Goal: Task Accomplishment & Management: Manage account settings

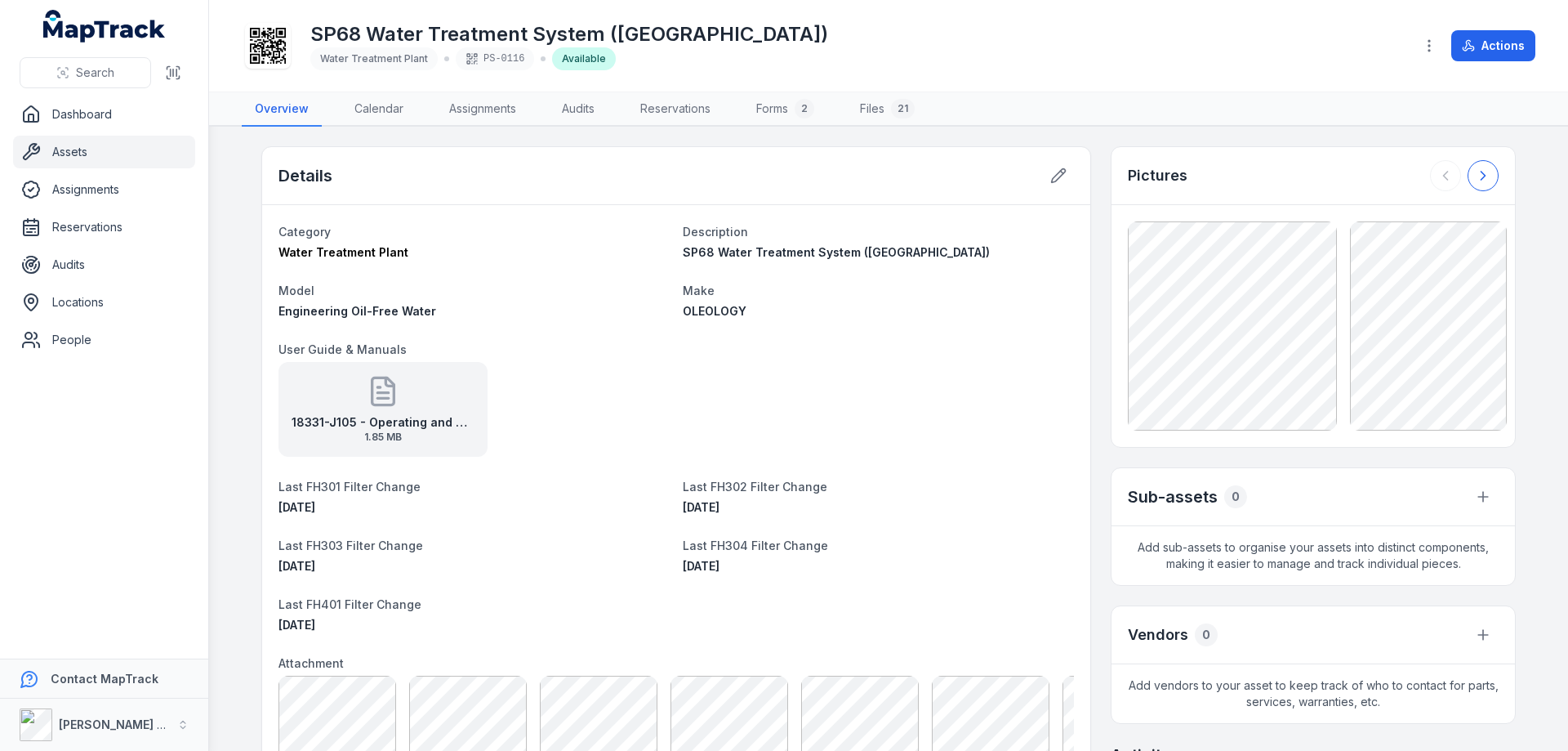
click at [1482, 174] on icon at bounding box center [1483, 176] width 4 height 8
click at [1478, 174] on div at bounding box center [1465, 176] width 69 height 31
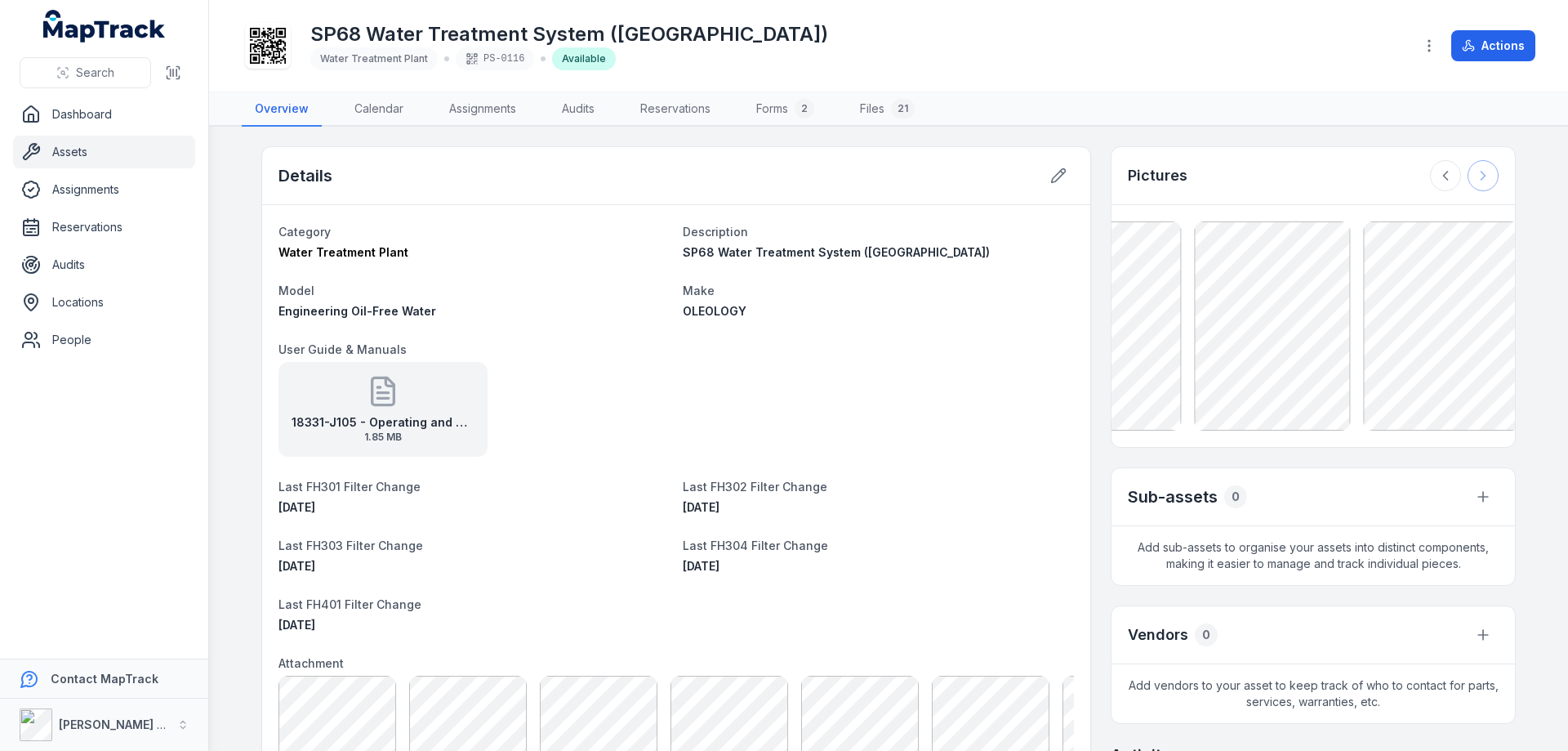
click at [1478, 174] on div at bounding box center [1465, 176] width 69 height 31
click at [1442, 174] on icon at bounding box center [1446, 176] width 16 height 16
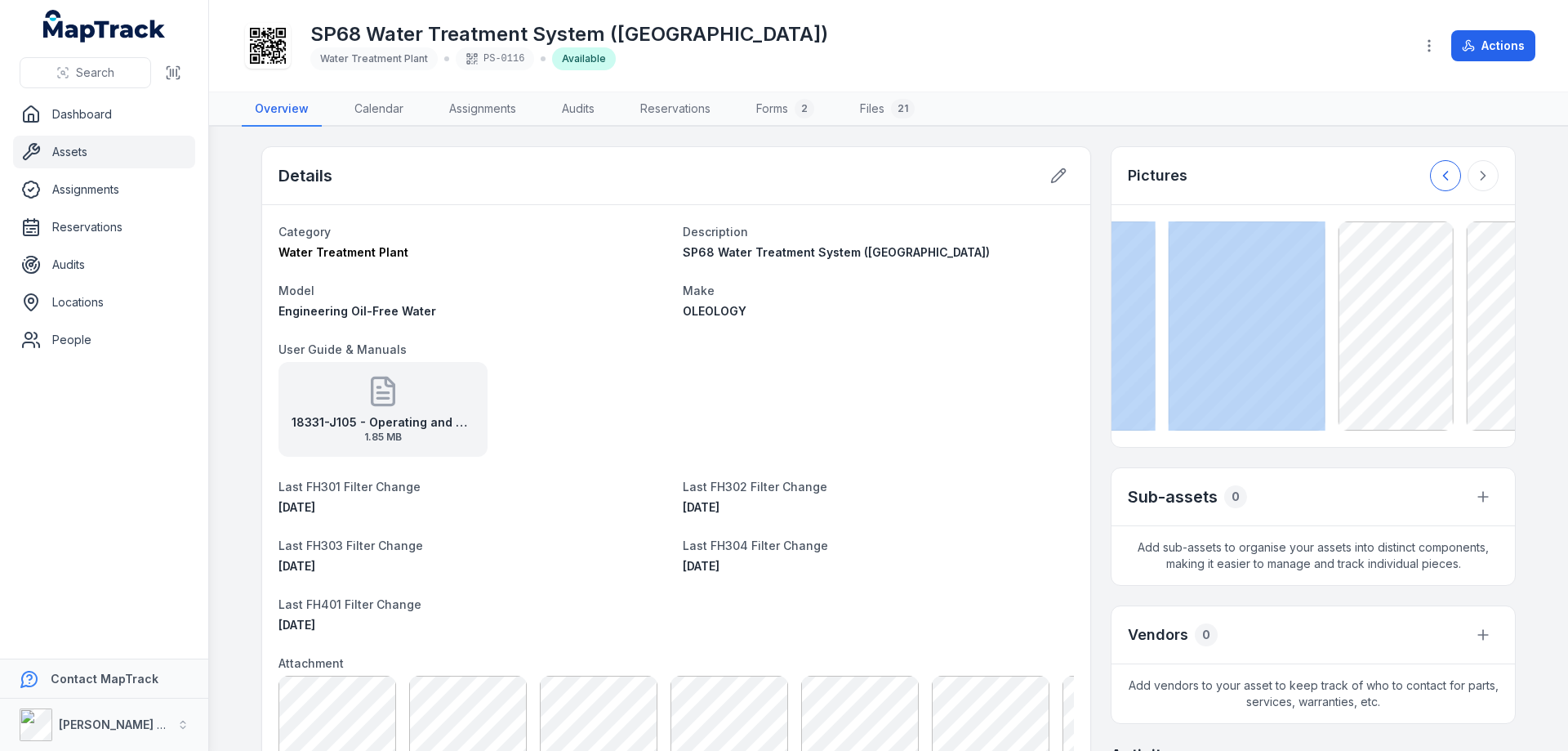
click at [1442, 174] on icon at bounding box center [1446, 176] width 16 height 16
click at [1442, 174] on div at bounding box center [1465, 176] width 69 height 31
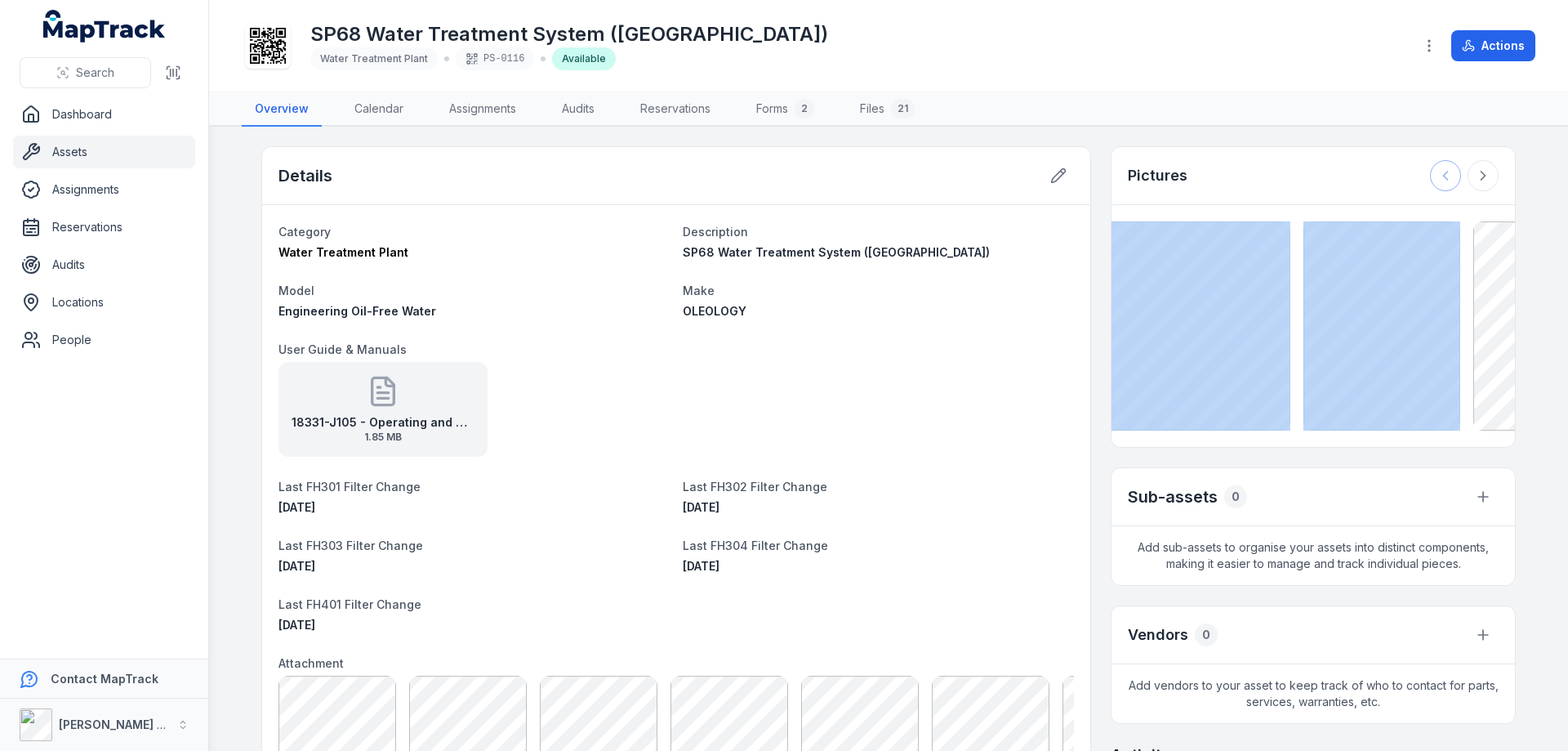
click at [1442, 174] on div at bounding box center [1465, 176] width 69 height 31
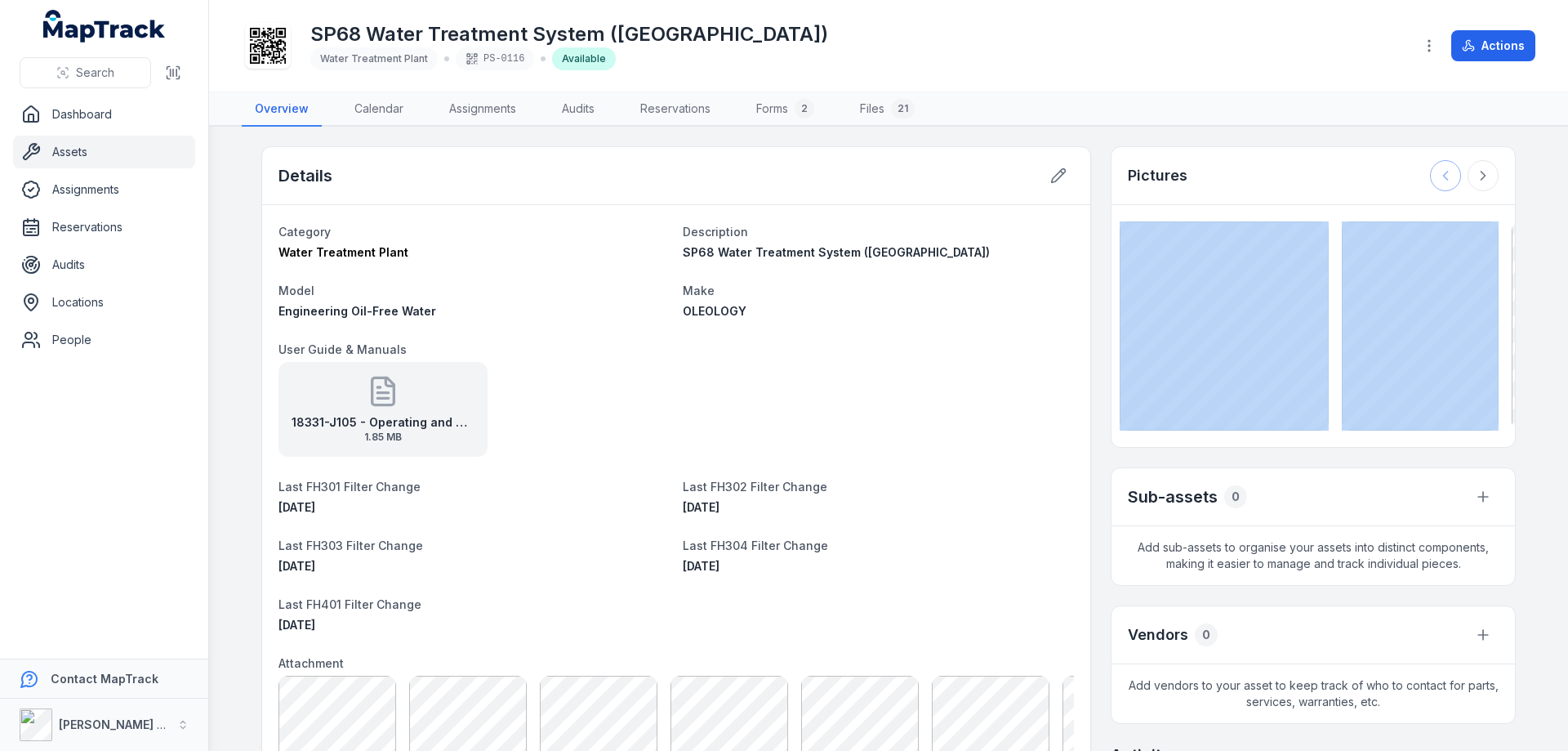
click at [1442, 174] on div at bounding box center [1465, 176] width 69 height 31
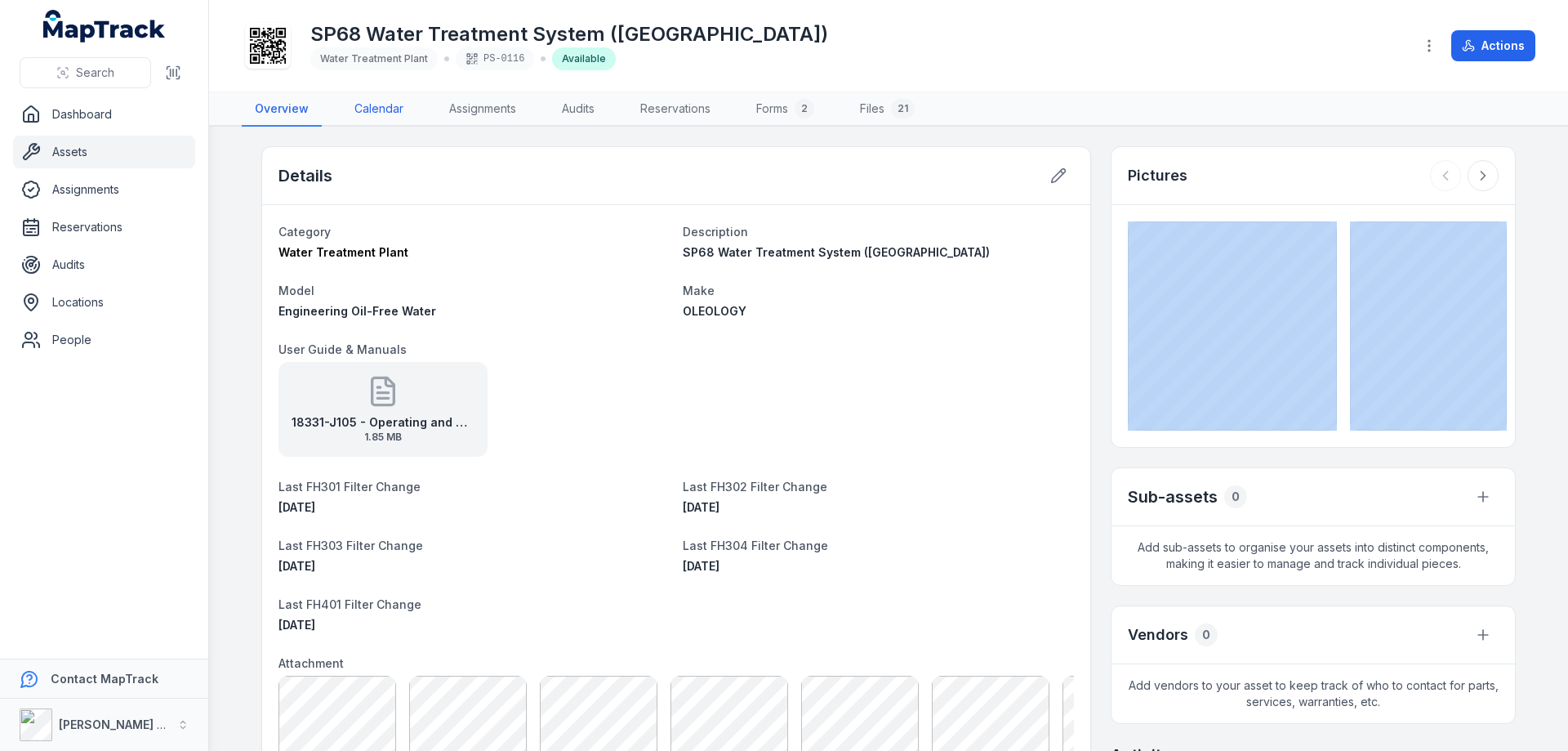
click at [385, 107] on link "Calendar" at bounding box center [379, 109] width 75 height 34
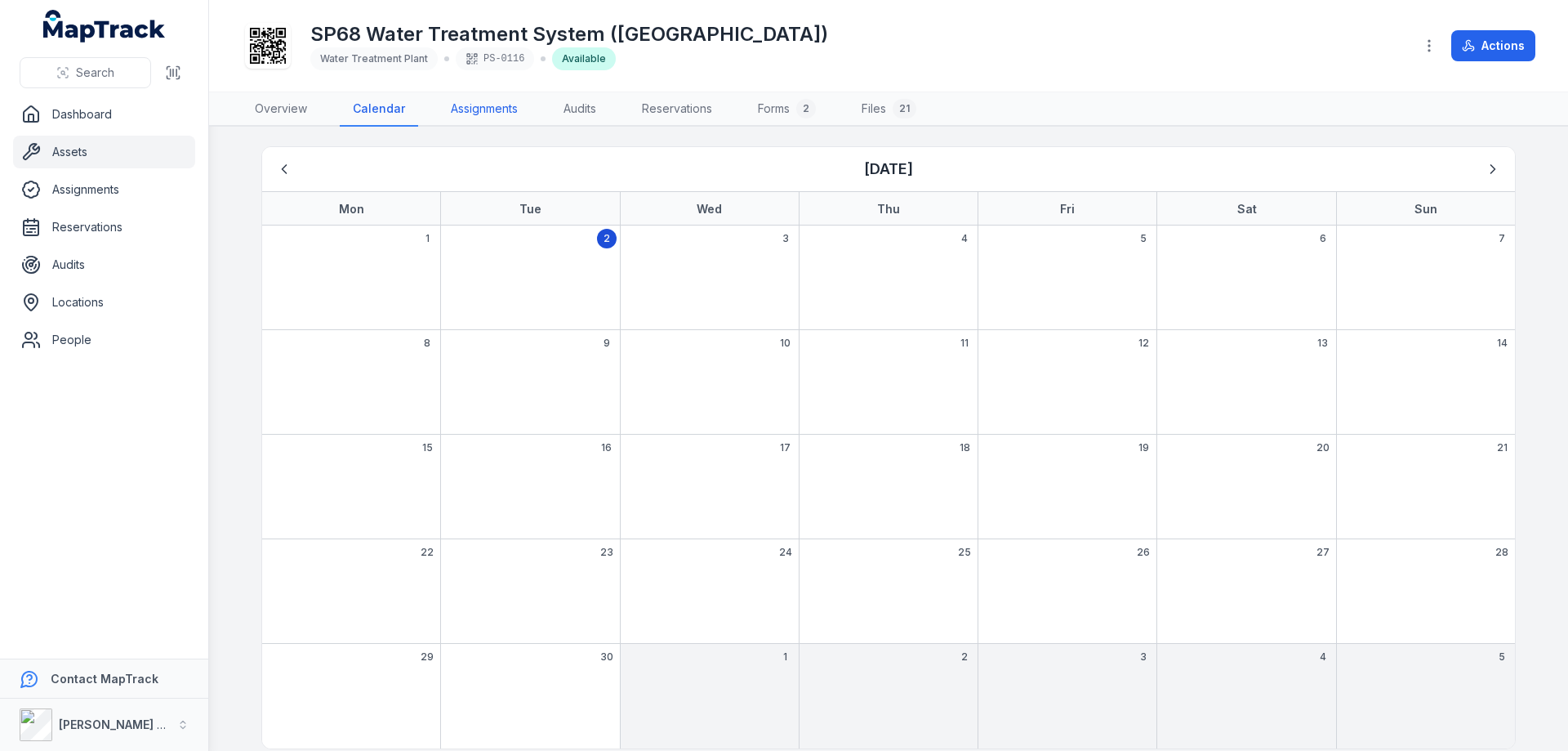
click at [477, 109] on link "Assignments" at bounding box center [484, 109] width 93 height 34
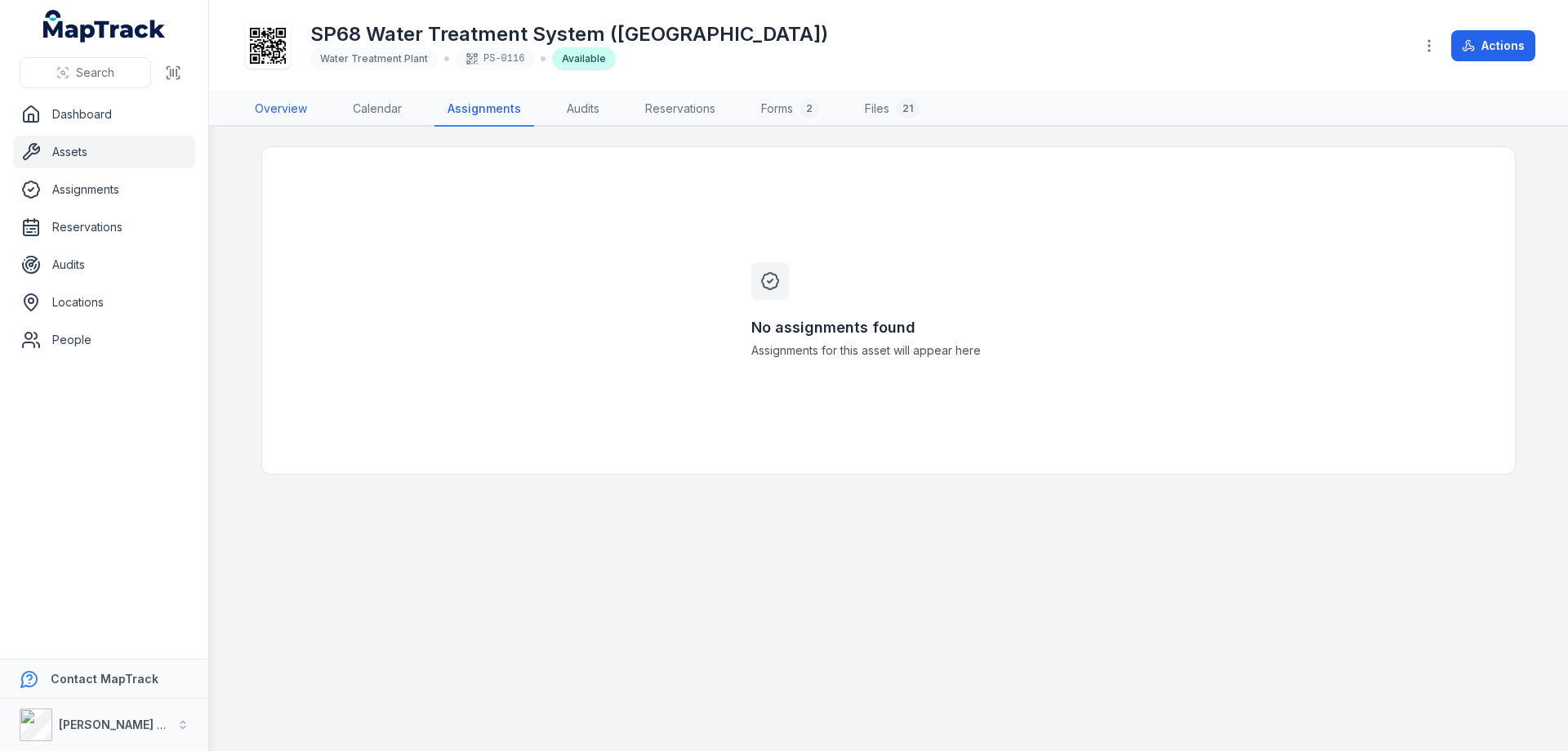
click at [279, 108] on link "Overview" at bounding box center [281, 109] width 79 height 34
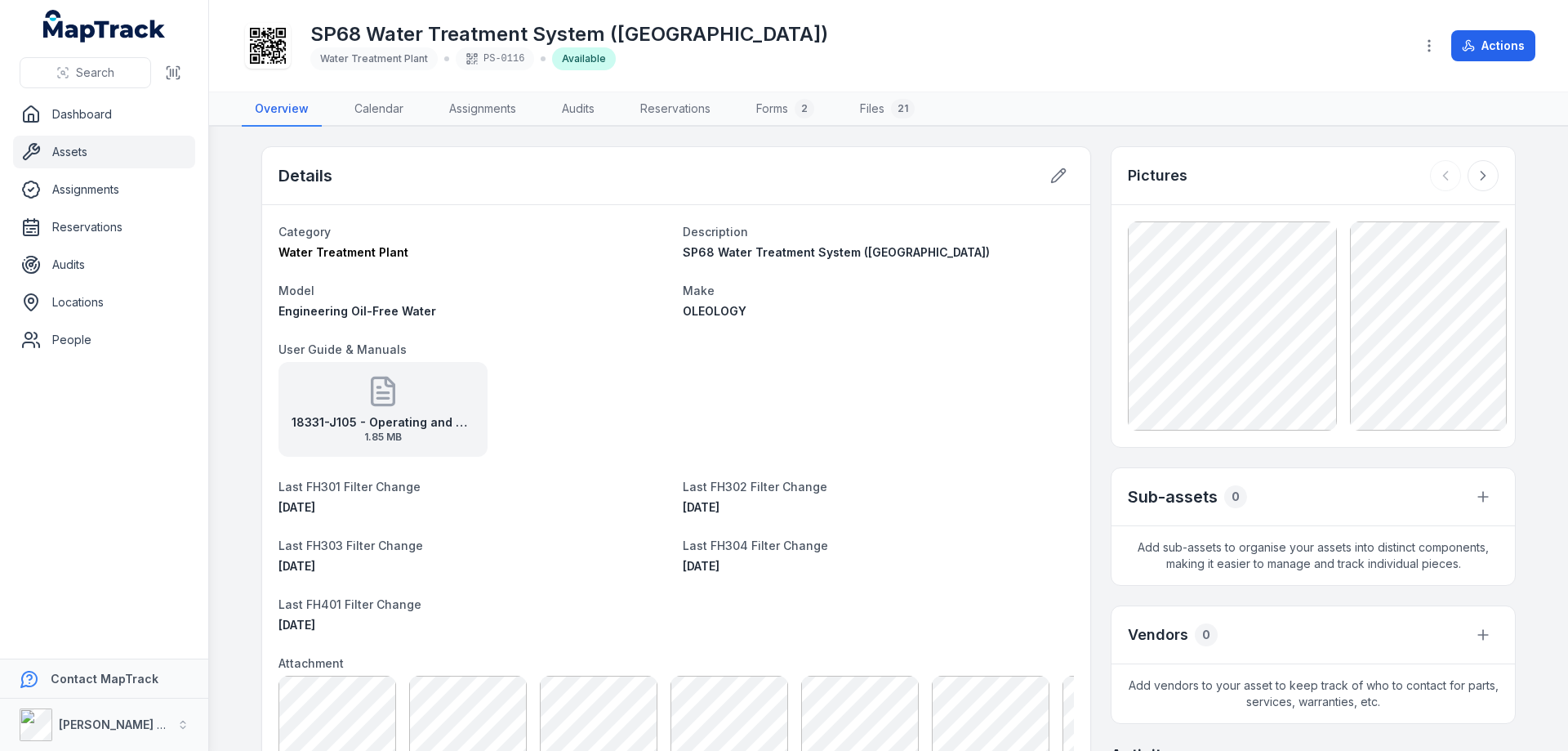
click at [236, 442] on main "Details Category Water Treatment Plant Description SP68 Water Treatment System …" at bounding box center [889, 438] width 1359 height 624
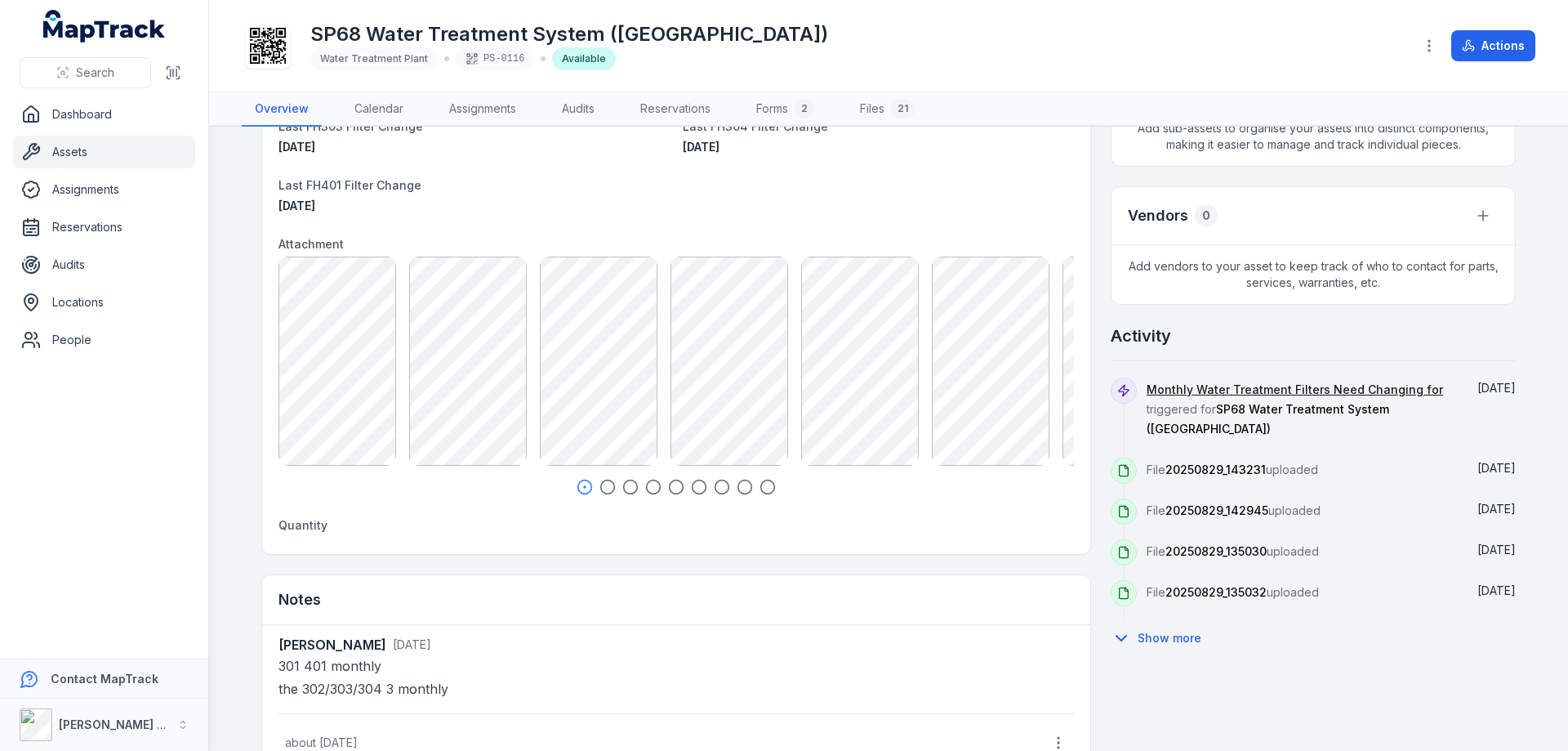
scroll to position [436, 0]
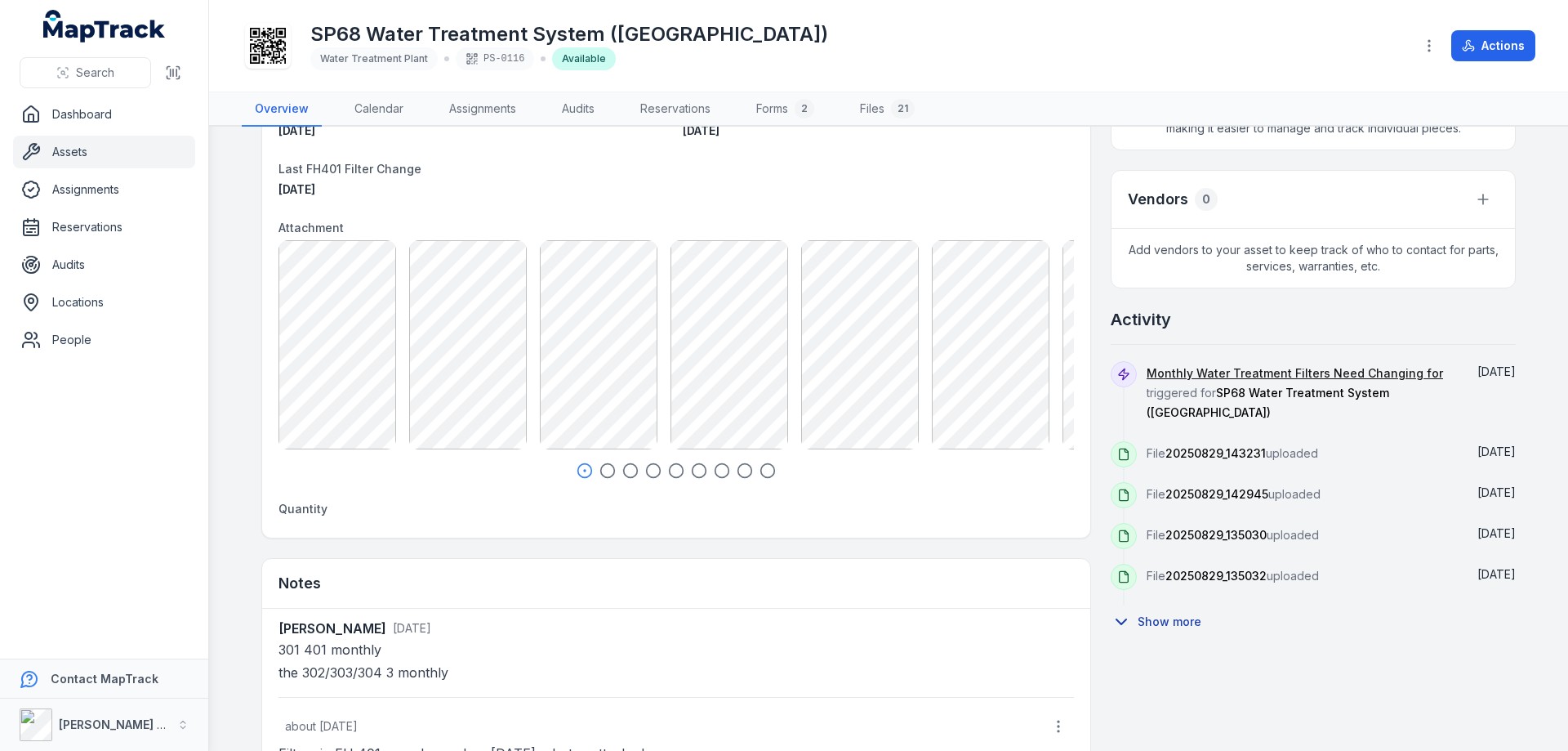
click at [1173, 605] on button "Show more" at bounding box center [1161, 622] width 101 height 34
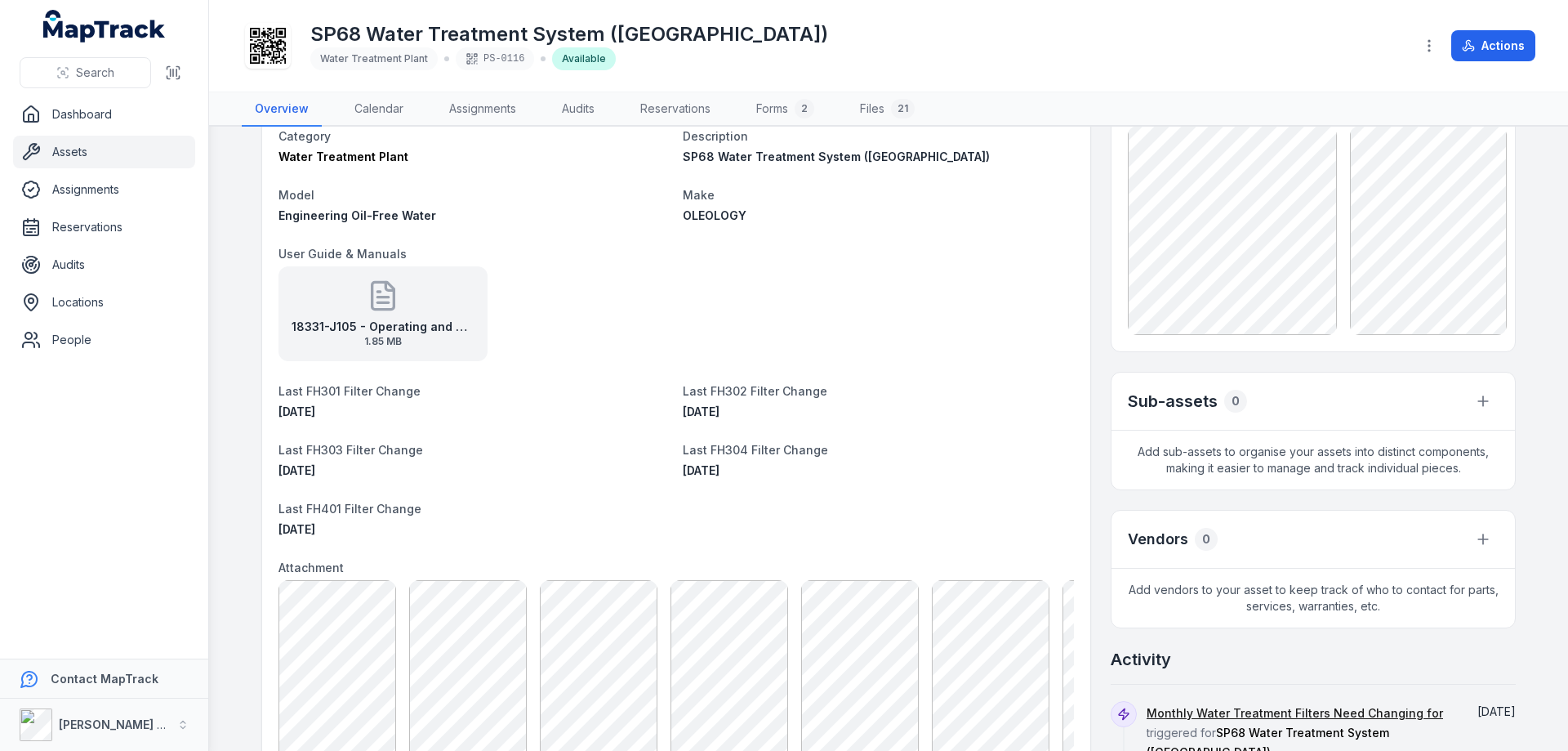
scroll to position [0, 0]
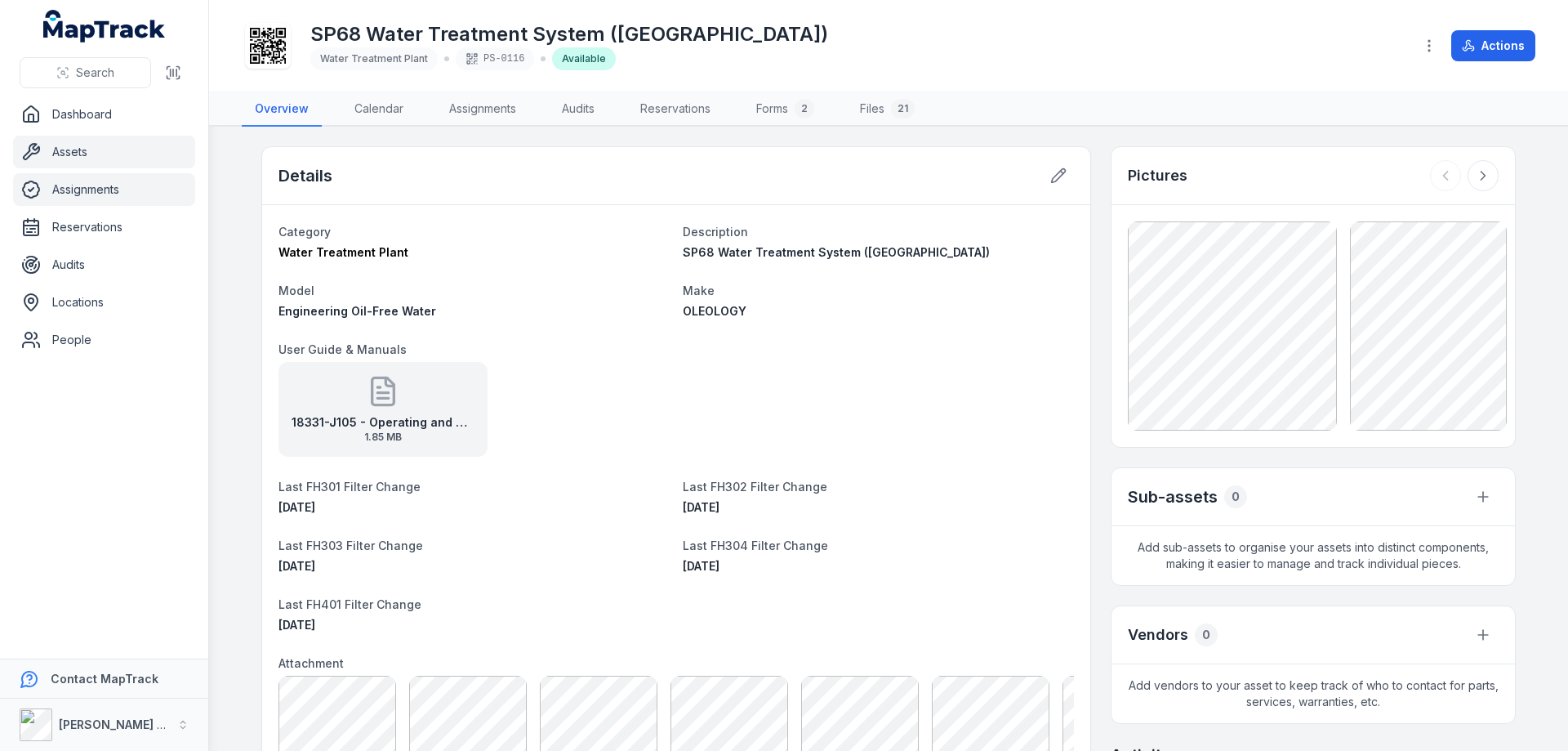
click at [71, 189] on link "Assignments" at bounding box center [104, 190] width 182 height 33
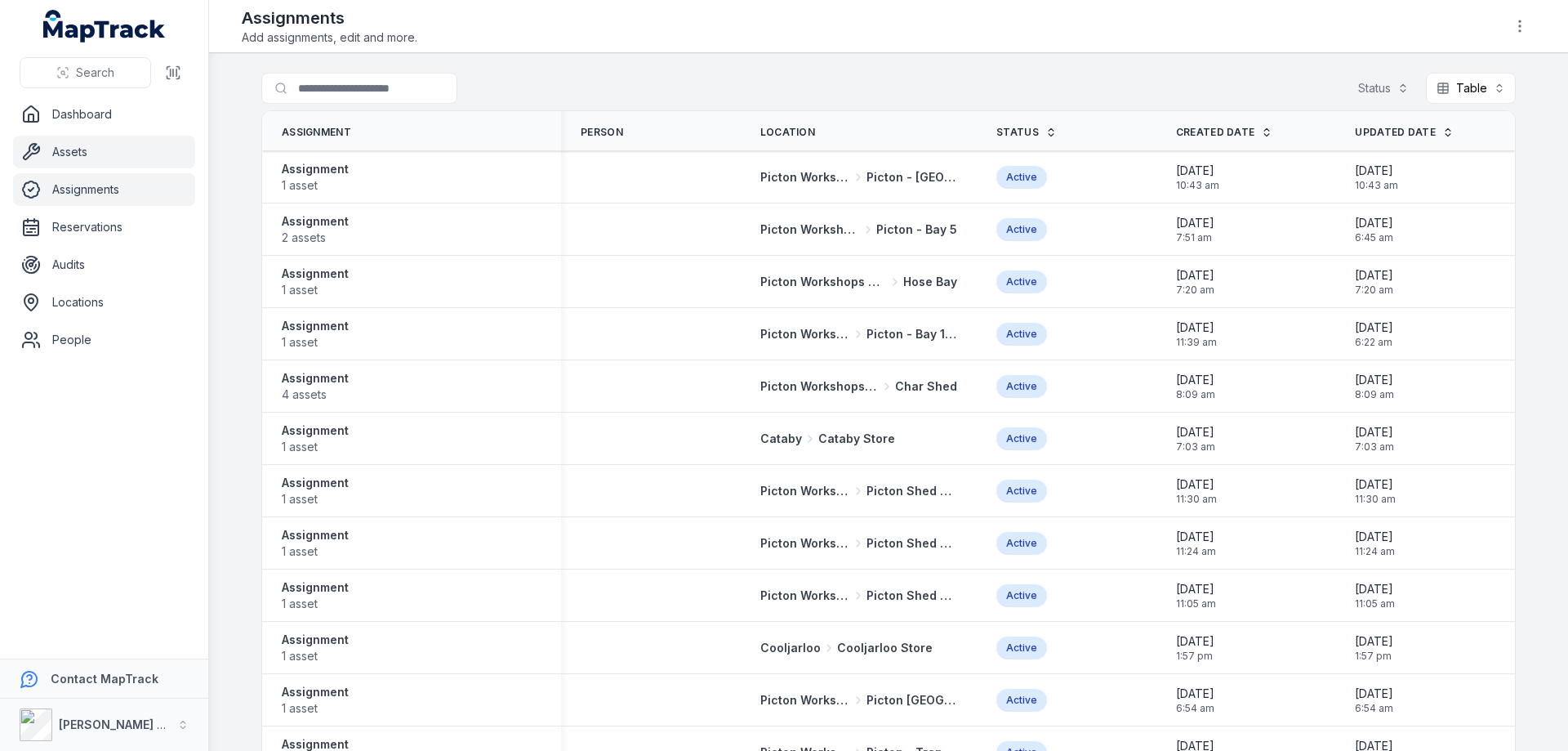
click at [63, 153] on link "Assets" at bounding box center [104, 152] width 182 height 33
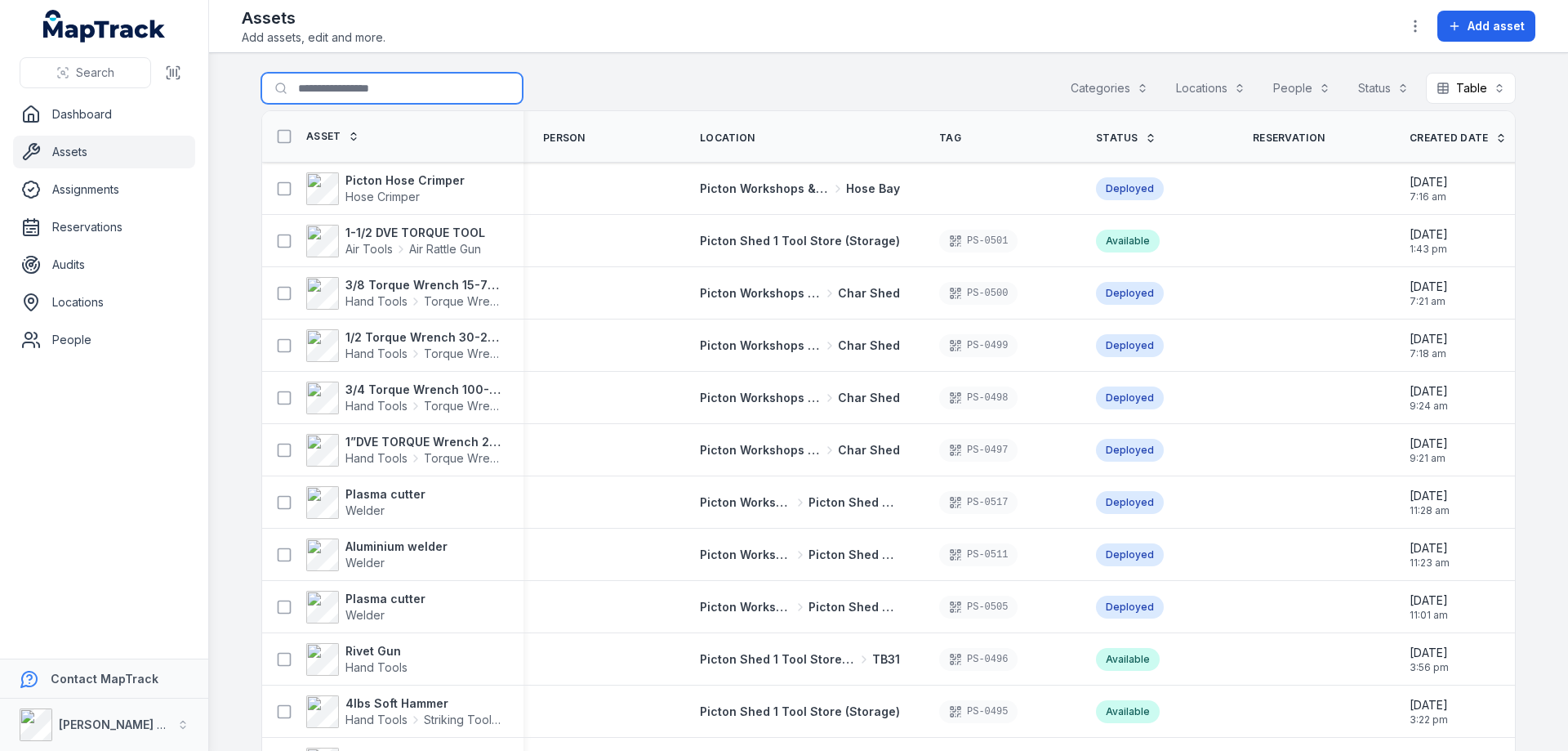
click at [345, 85] on input "Search for assets" at bounding box center [392, 89] width 262 height 31
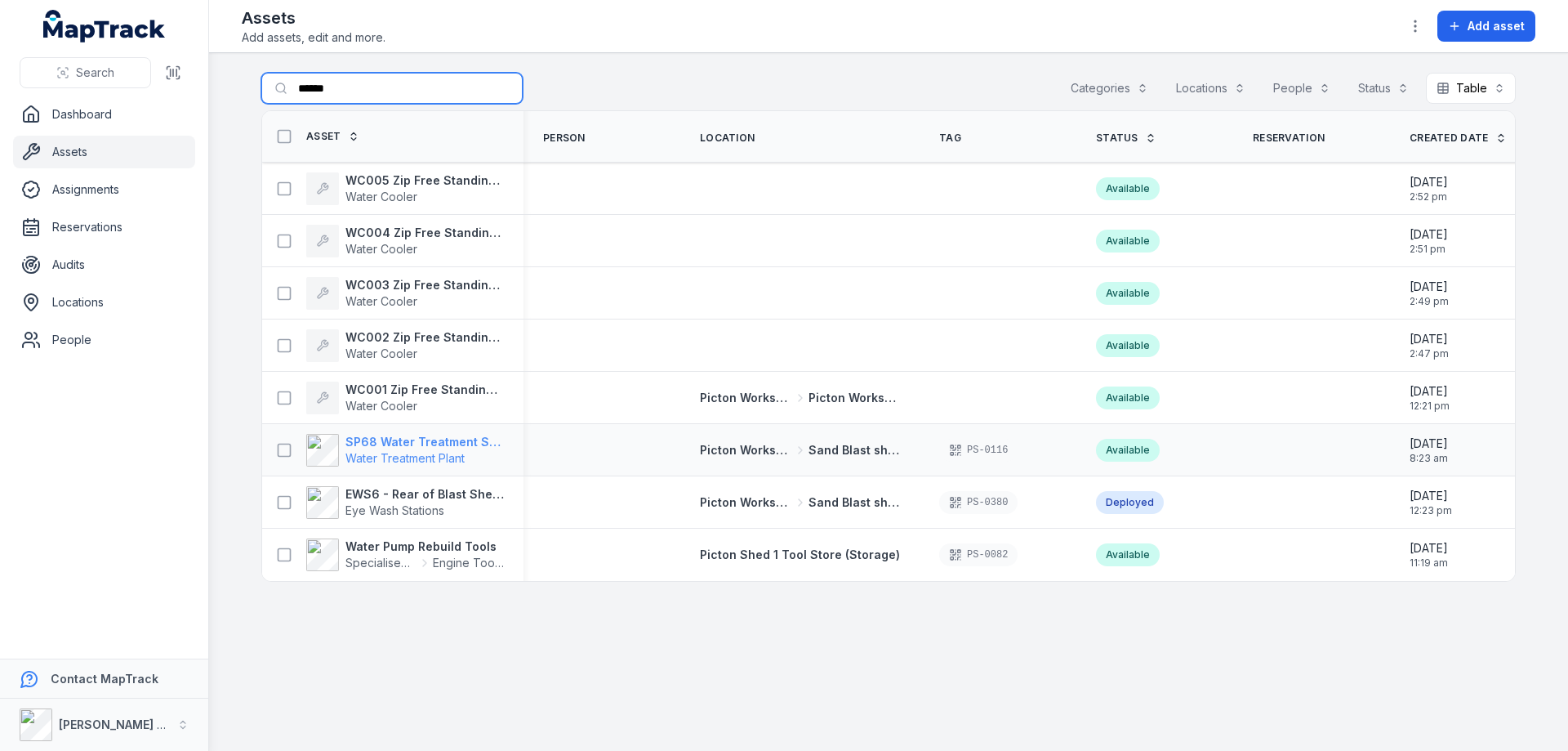
type input "*****"
click at [434, 451] on span "Water Treatment Plant" at bounding box center [405, 457] width 119 height 14
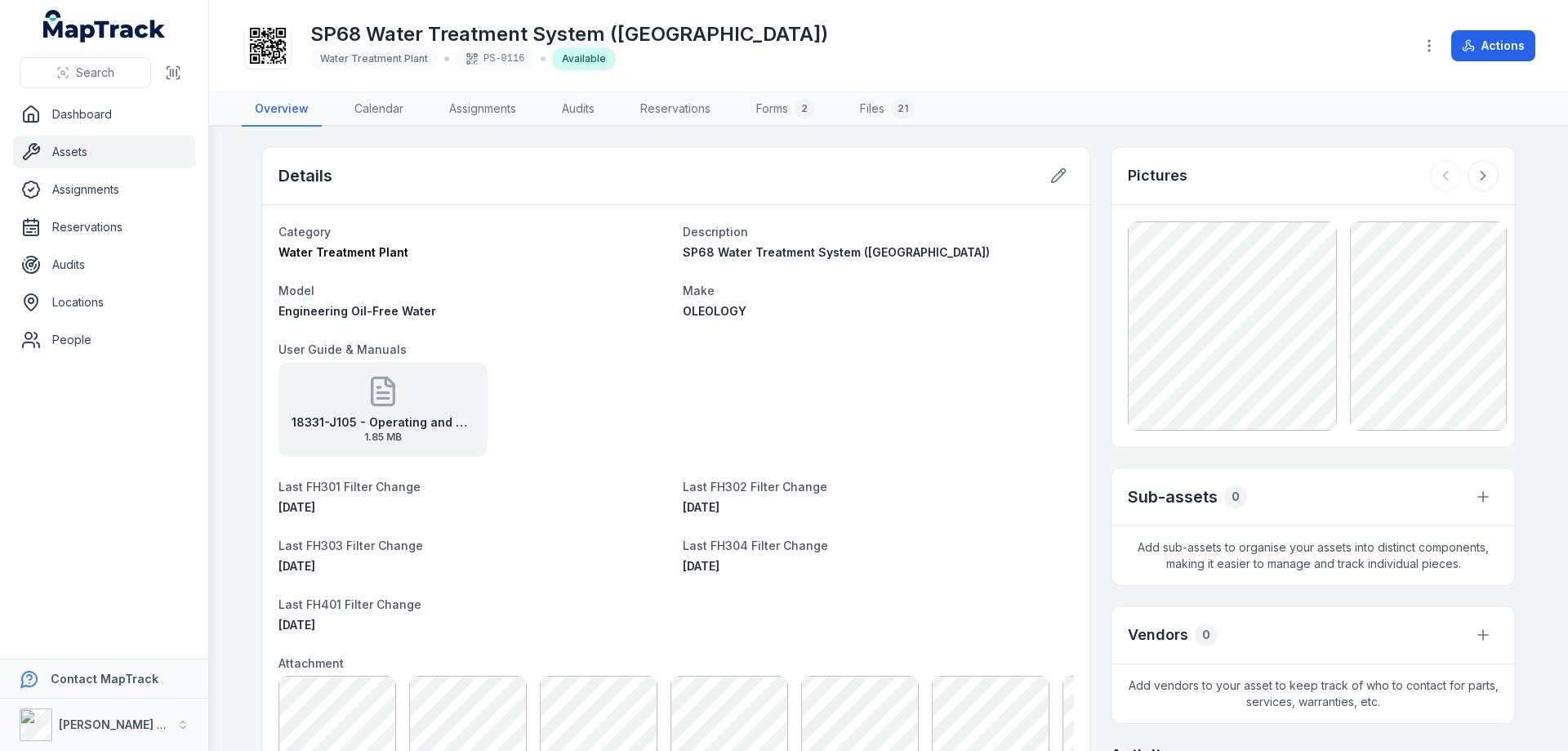
scroll to position [218, 0]
click at [1052, 172] on icon at bounding box center [1058, 176] width 16 height 16
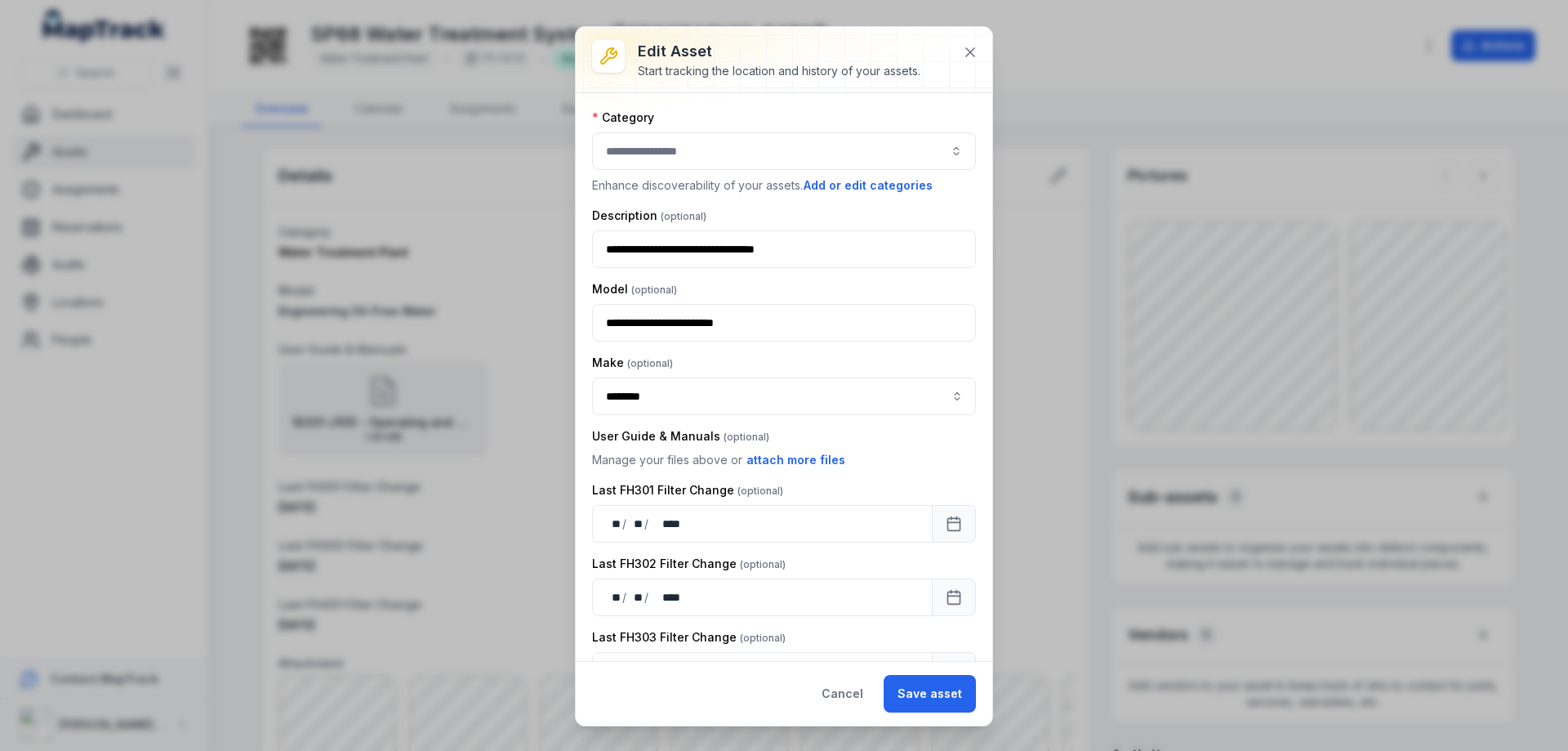
type input "**********"
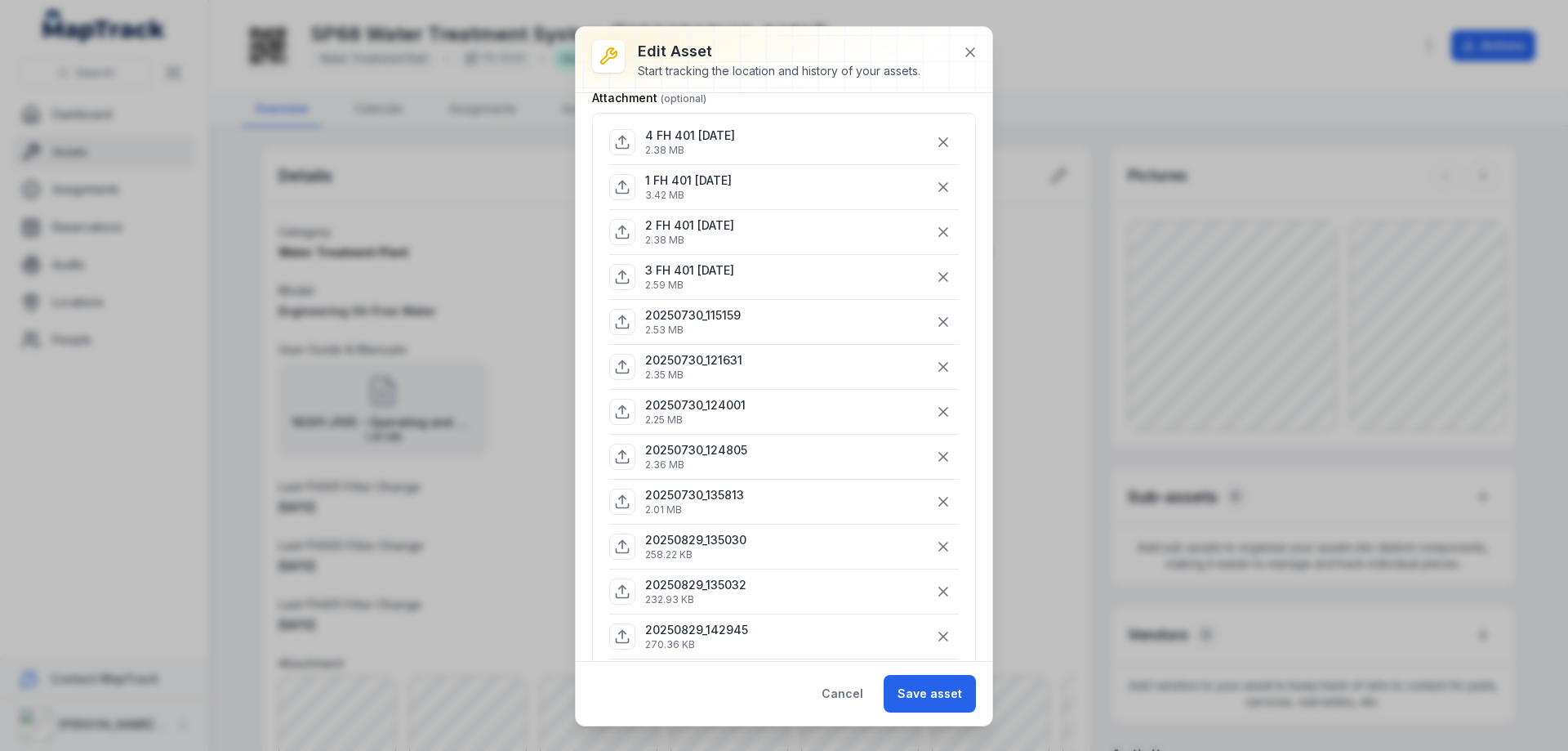
scroll to position [1004, 0]
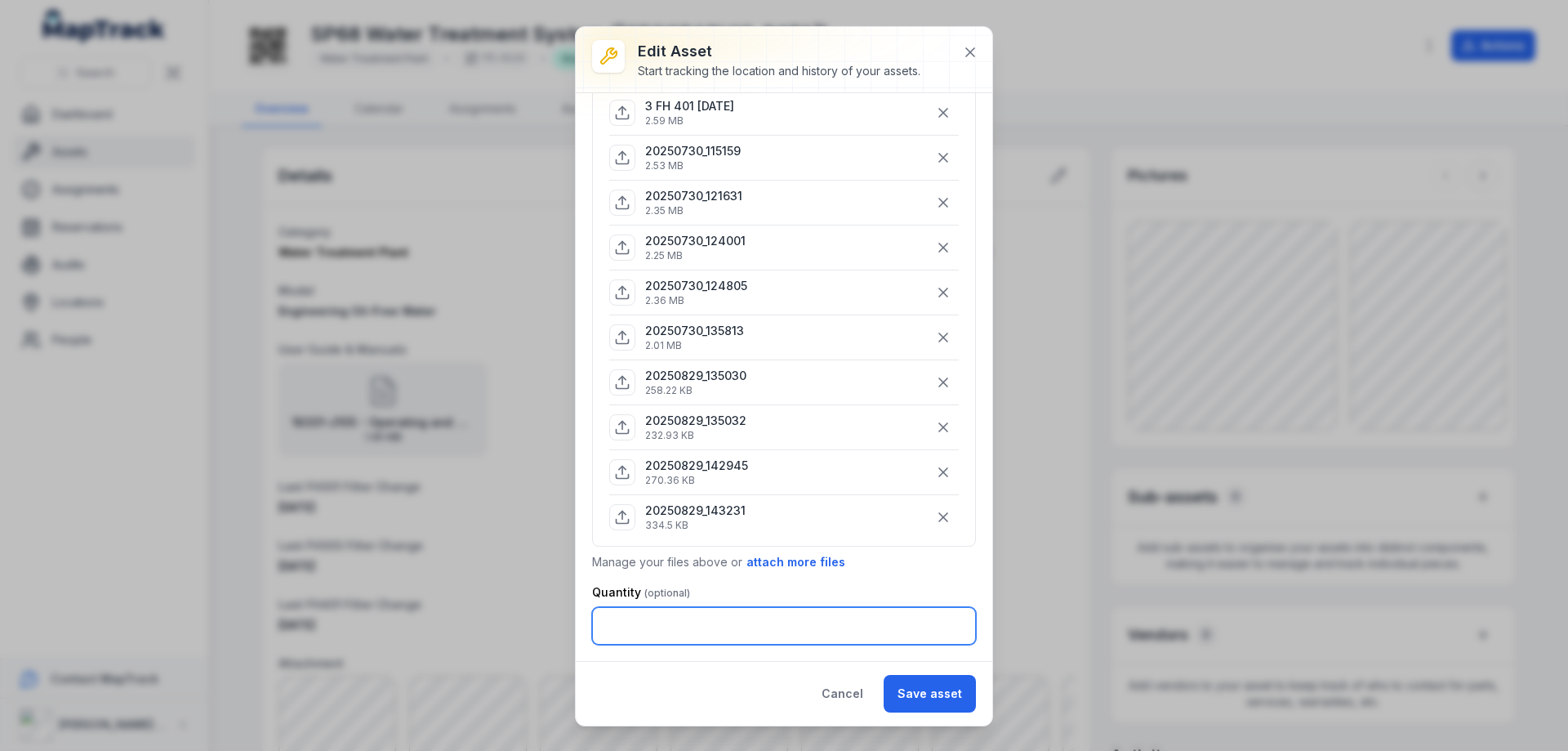
click at [943, 626] on input "**" at bounding box center [784, 626] width 384 height 38
click at [942, 620] on input "**" at bounding box center [784, 626] width 384 height 38
click at [942, 620] on input "*" at bounding box center [784, 626] width 384 height 38
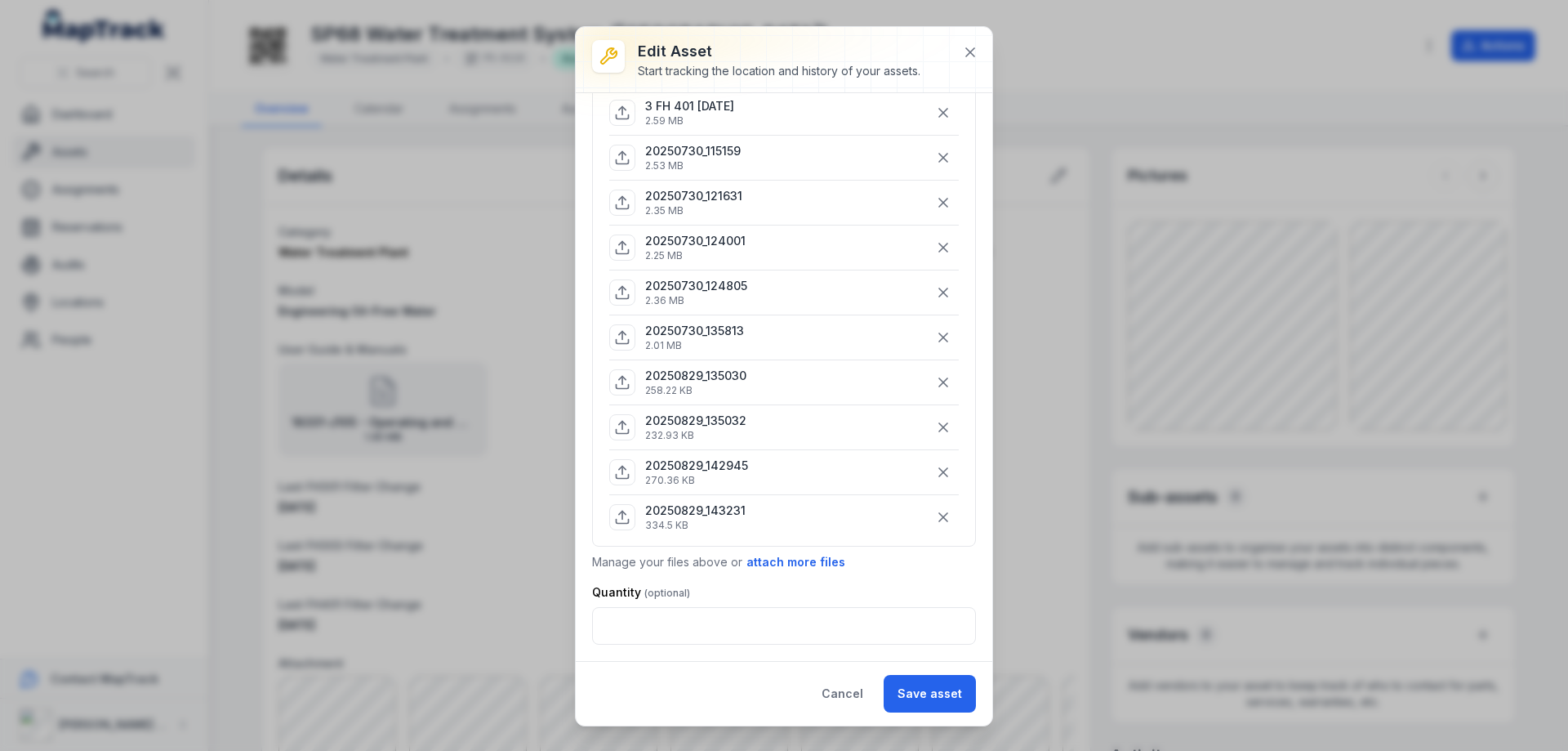
click at [898, 570] on p "Manage your files above or attach more files" at bounding box center [784, 562] width 384 height 18
type input "*"
click at [941, 625] on input "*" at bounding box center [784, 626] width 384 height 38
click at [926, 586] on div "Quantity" at bounding box center [784, 593] width 384 height 16
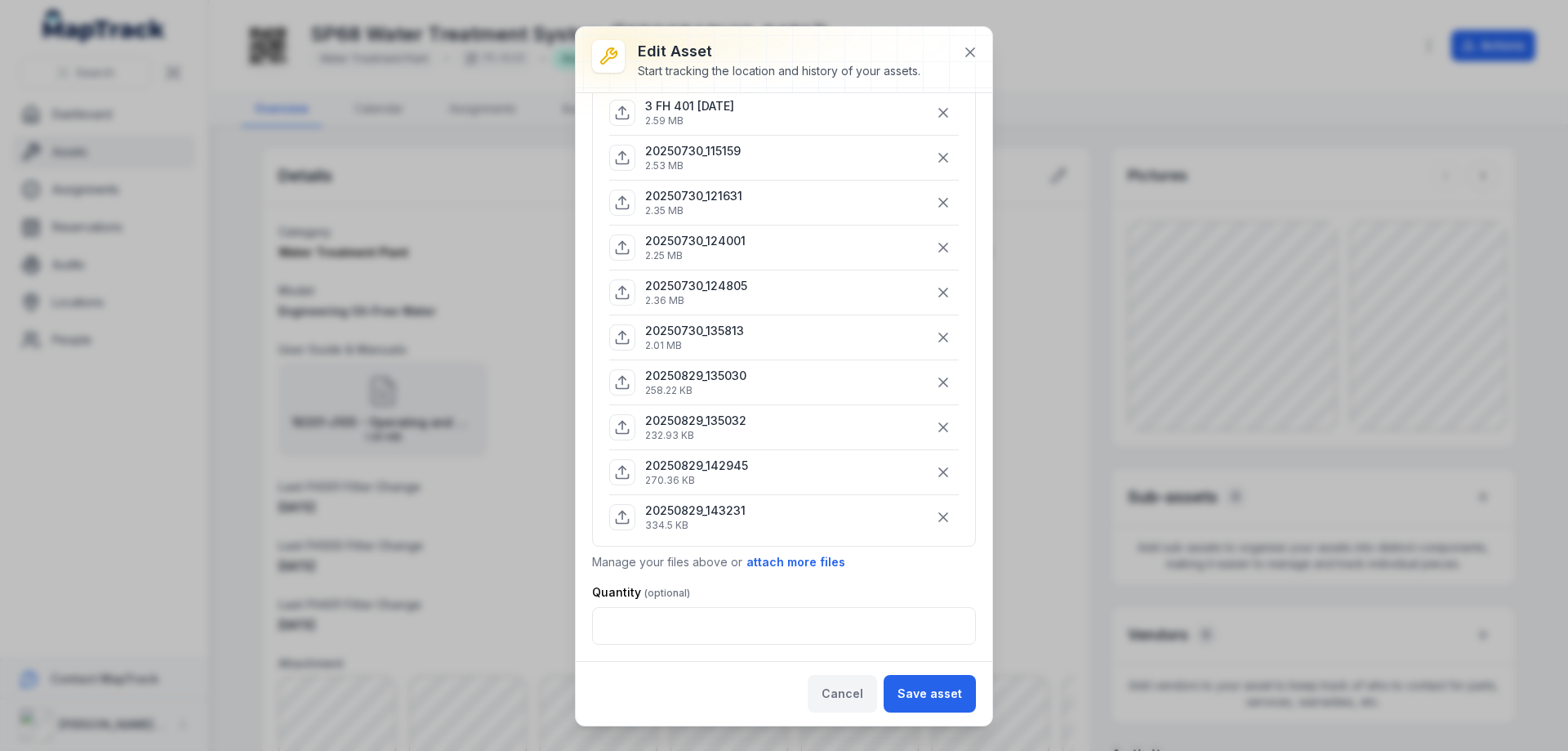
click at [847, 692] on button "Cancel" at bounding box center [842, 694] width 70 height 38
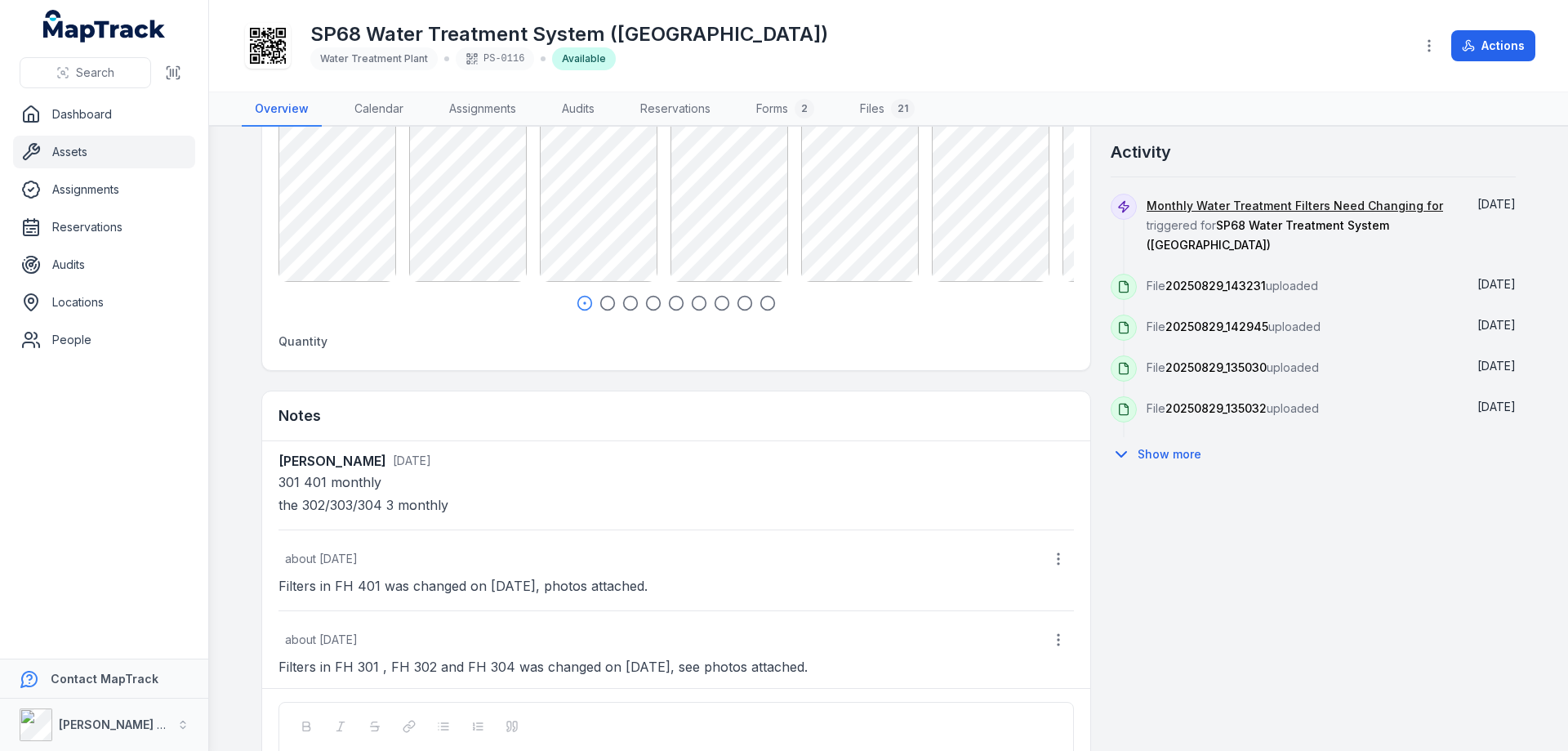
scroll to position [749, 0]
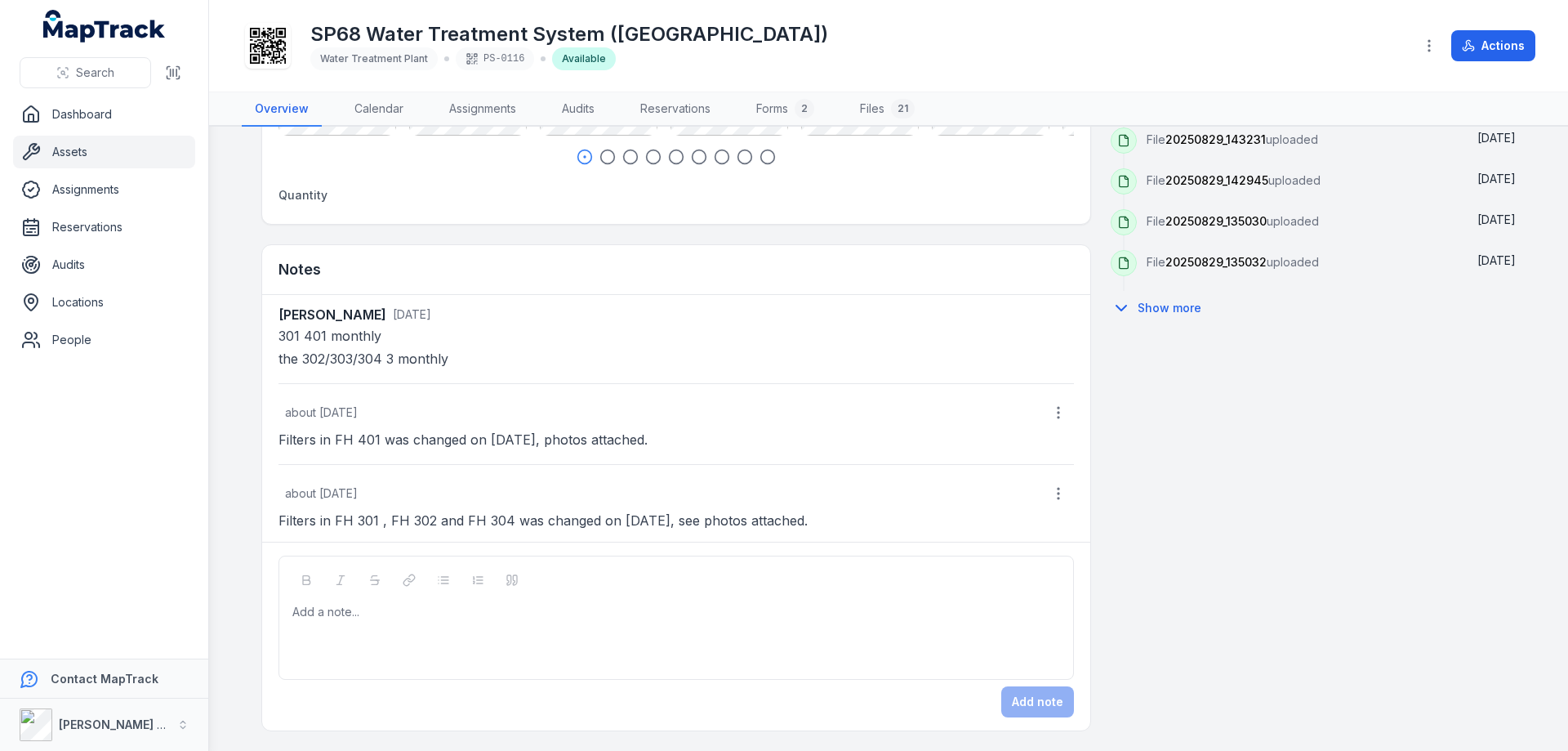
click at [354, 652] on div "Add a note..." at bounding box center [676, 637] width 768 height 66
click at [1168, 616] on div "Details Category Water Treatment Plant Description SP68 Water Treatment System …" at bounding box center [889, 64] width 1255 height 1335
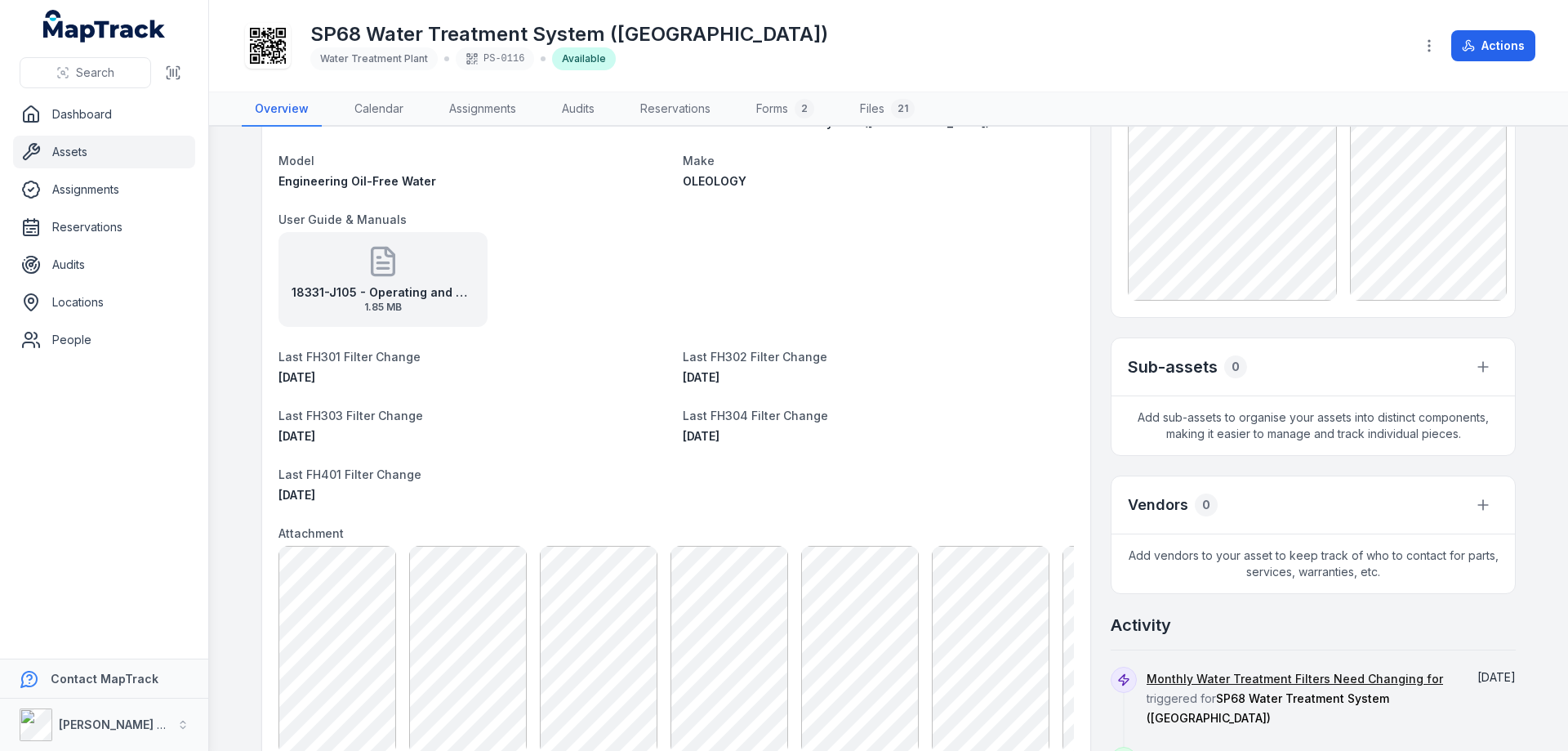
scroll to position [95, 0]
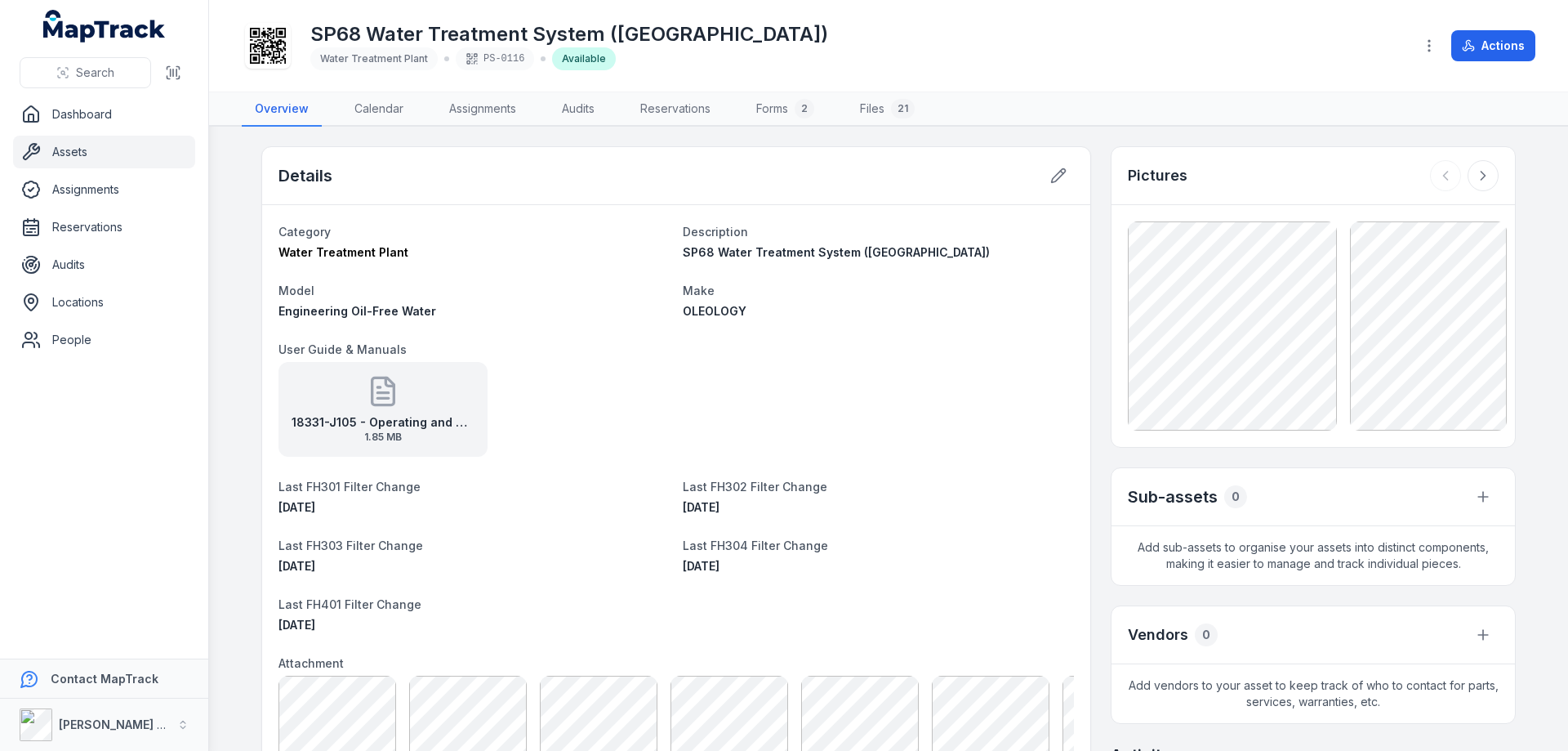
scroll to position [95, 0]
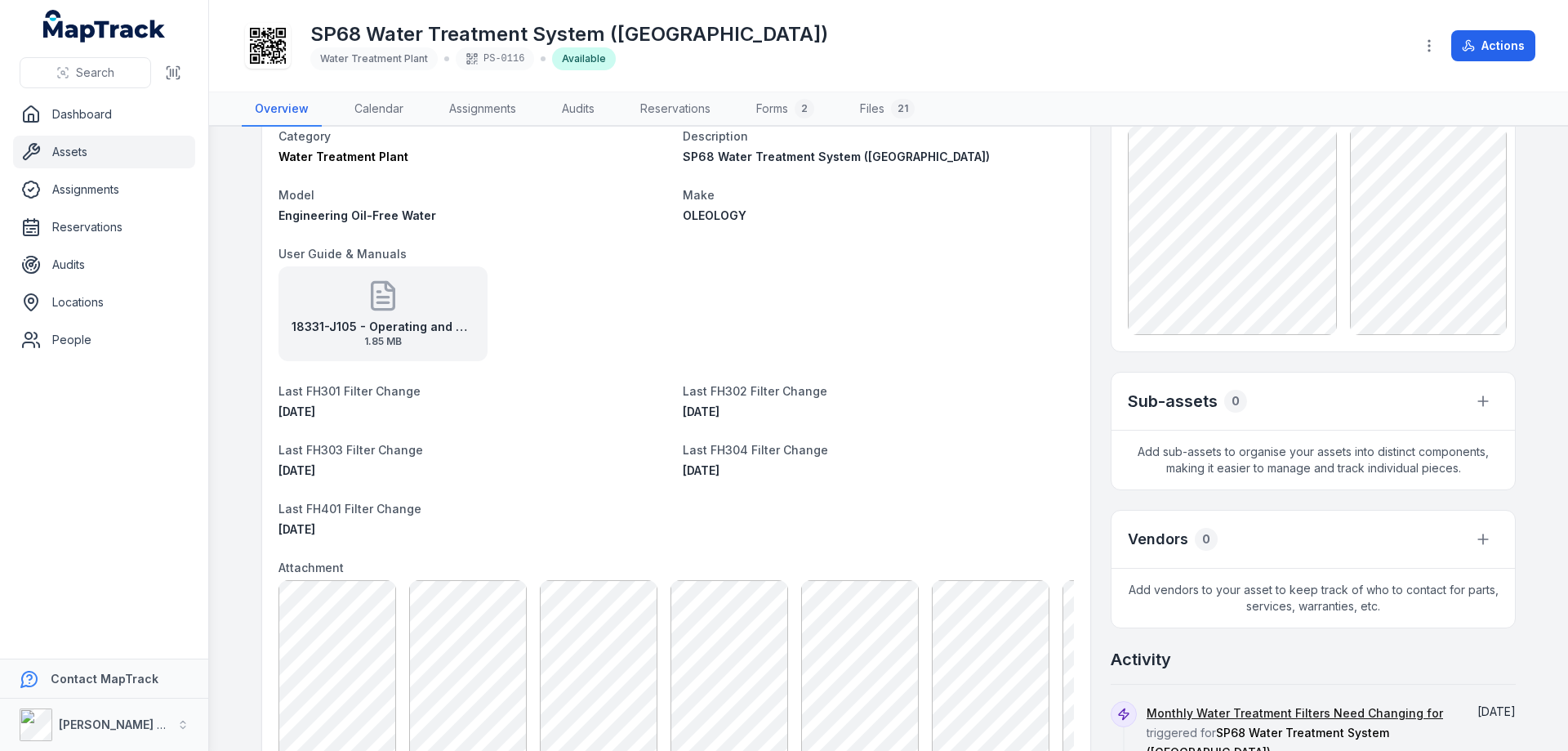
click at [233, 430] on main "Details Category Water Treatment Plant Description SP68 Water Treatment System …" at bounding box center [889, 438] width 1359 height 624
click at [240, 447] on main "Details Category Water Treatment Plant Description SP68 Water Treatment System …" at bounding box center [889, 438] width 1359 height 624
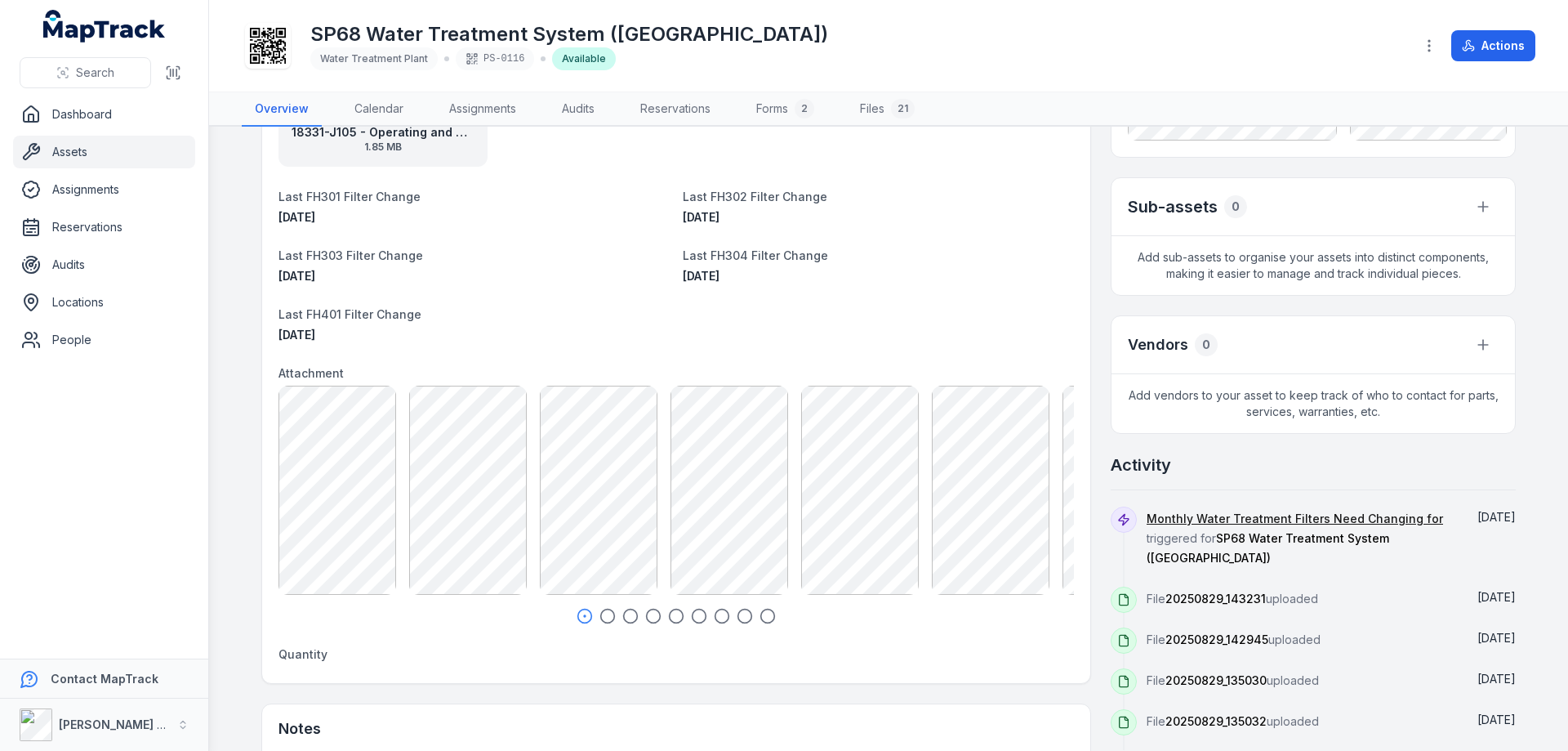
scroll to position [314, 0]
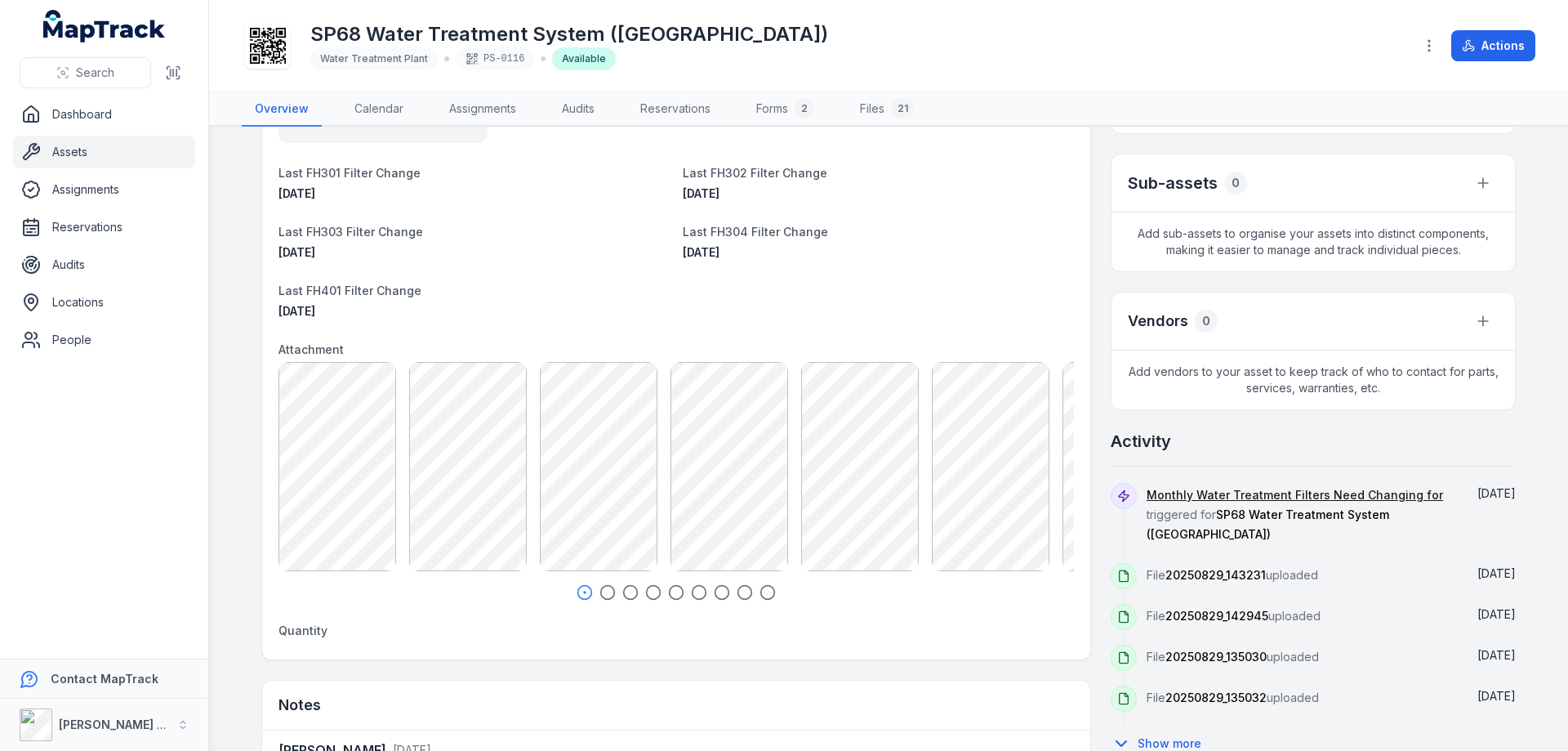
click at [606, 591] on icon "button" at bounding box center [608, 593] width 16 height 16
click at [624, 594] on icon "button" at bounding box center [631, 593] width 16 height 16
click at [647, 593] on icon "button" at bounding box center [653, 593] width 16 height 16
click at [673, 596] on icon "button" at bounding box center [676, 593] width 16 height 16
click at [693, 595] on icon "button" at bounding box center [699, 593] width 16 height 16
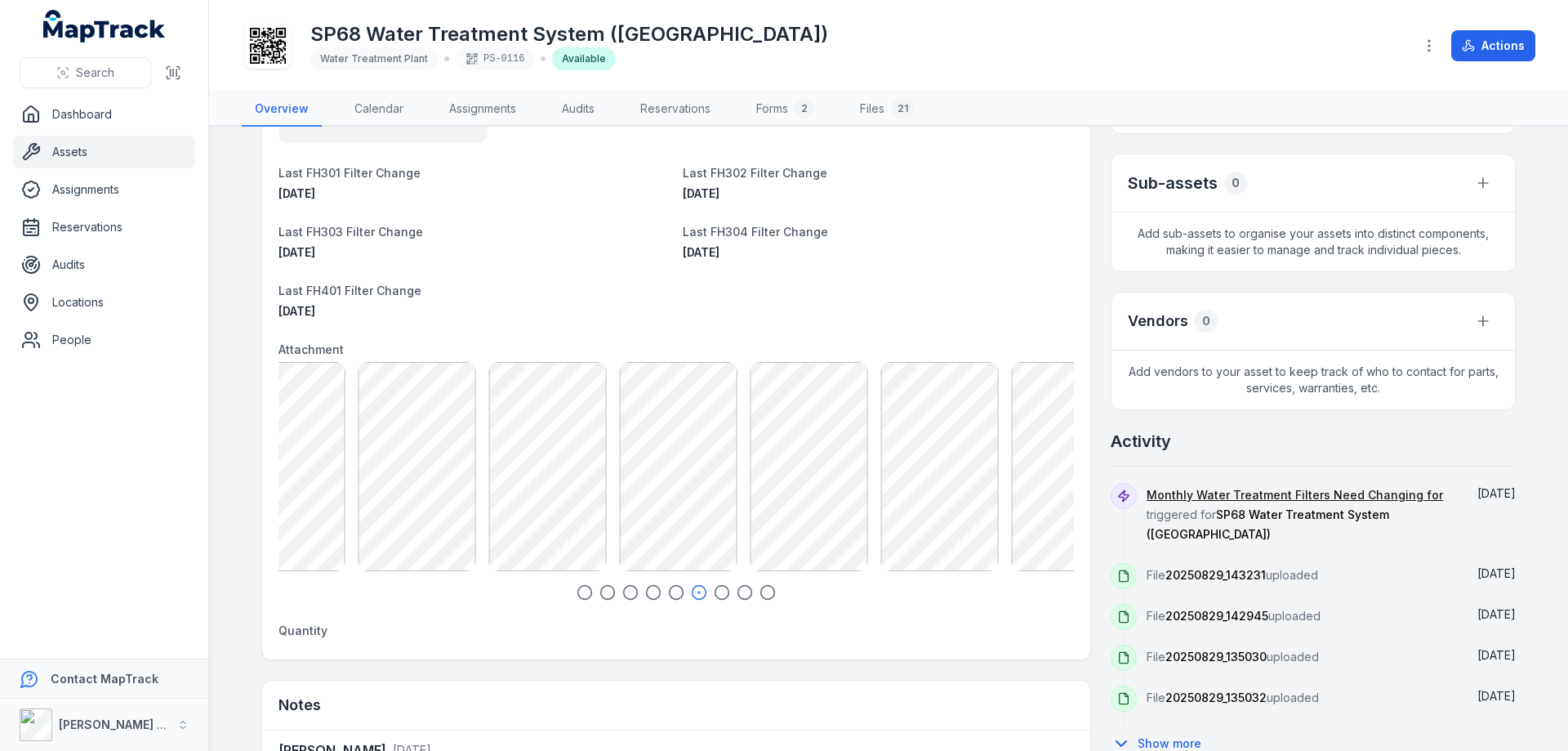
click at [717, 593] on icon "button" at bounding box center [722, 593] width 16 height 16
click at [739, 593] on icon "button" at bounding box center [745, 593] width 16 height 16
click at [761, 592] on icon "button" at bounding box center [768, 593] width 16 height 16
click at [578, 595] on icon "button" at bounding box center [585, 593] width 16 height 16
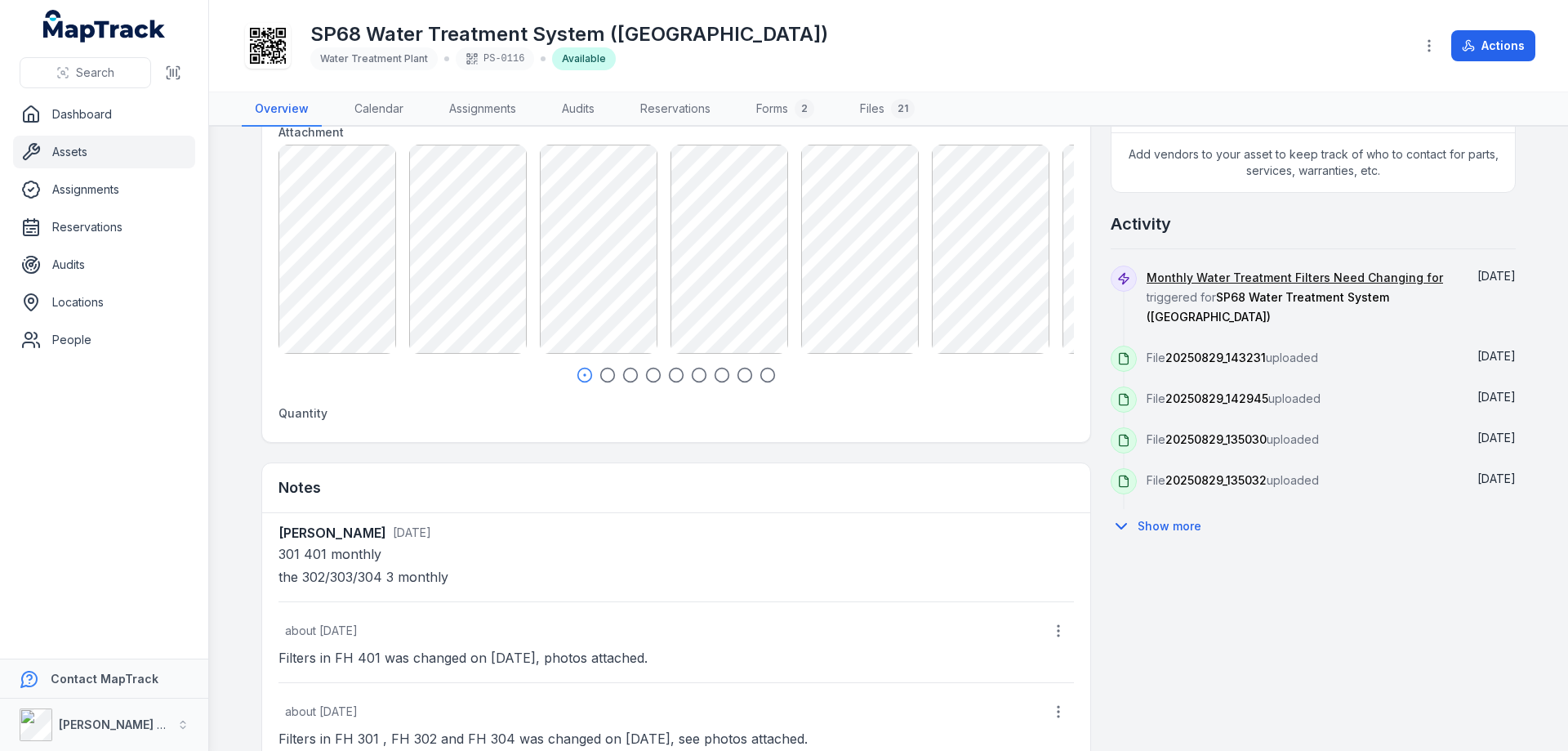
scroll to position [749, 0]
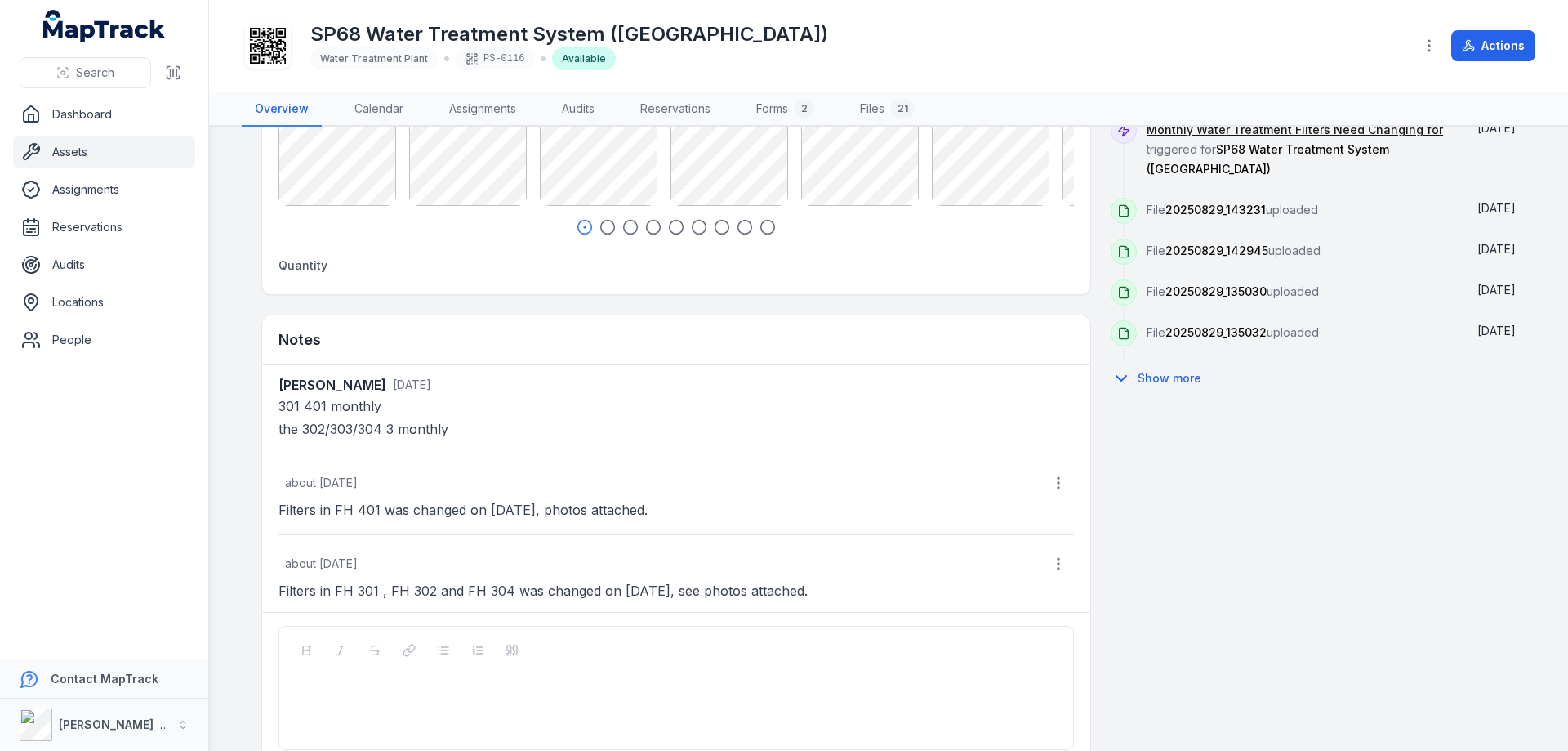
scroll to position [749, 0]
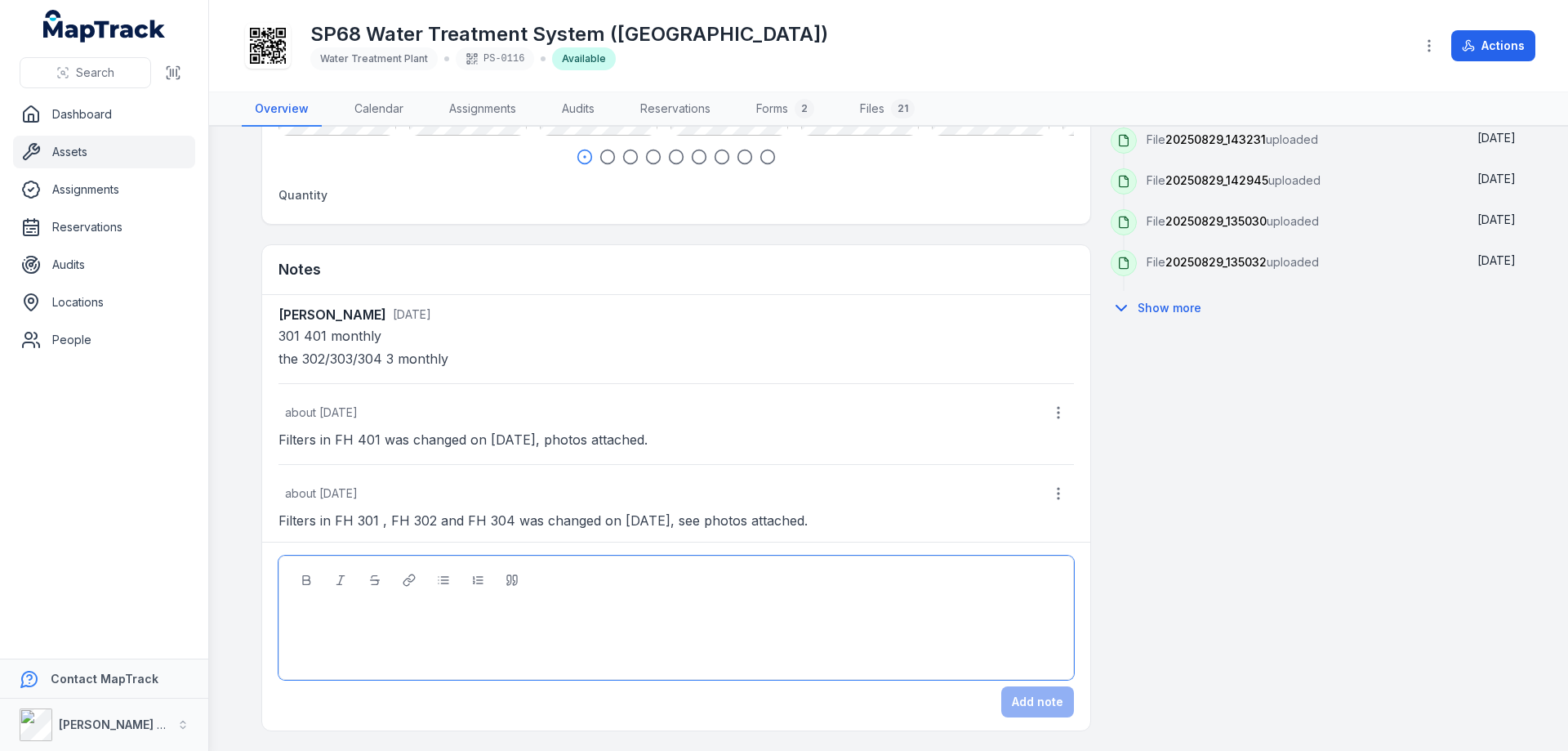
click at [409, 623] on div at bounding box center [676, 629] width 767 height 16
click at [1015, 701] on div "Add note" at bounding box center [676, 702] width 796 height 31
click at [364, 626] on div at bounding box center [676, 629] width 767 height 16
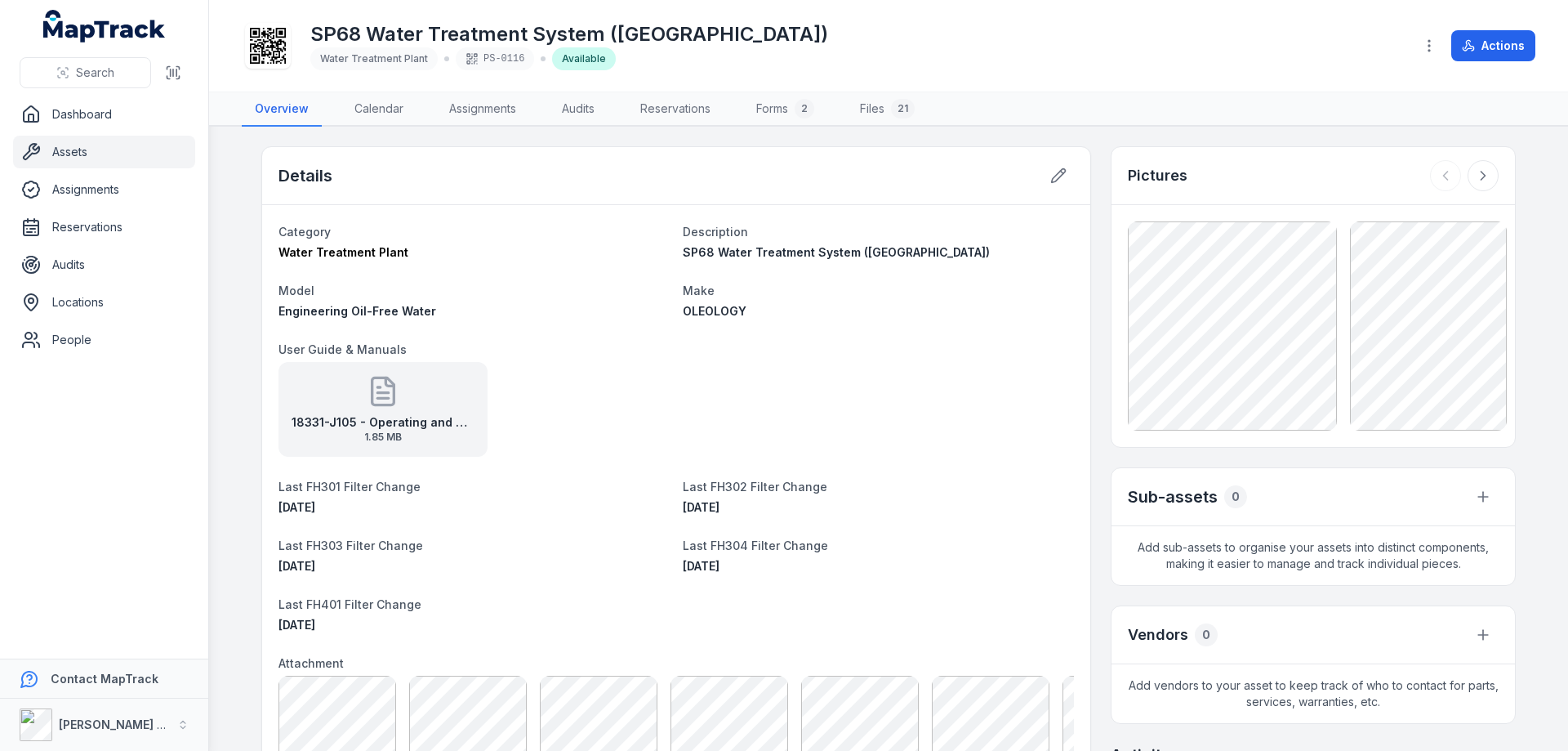
scroll to position [749, 0]
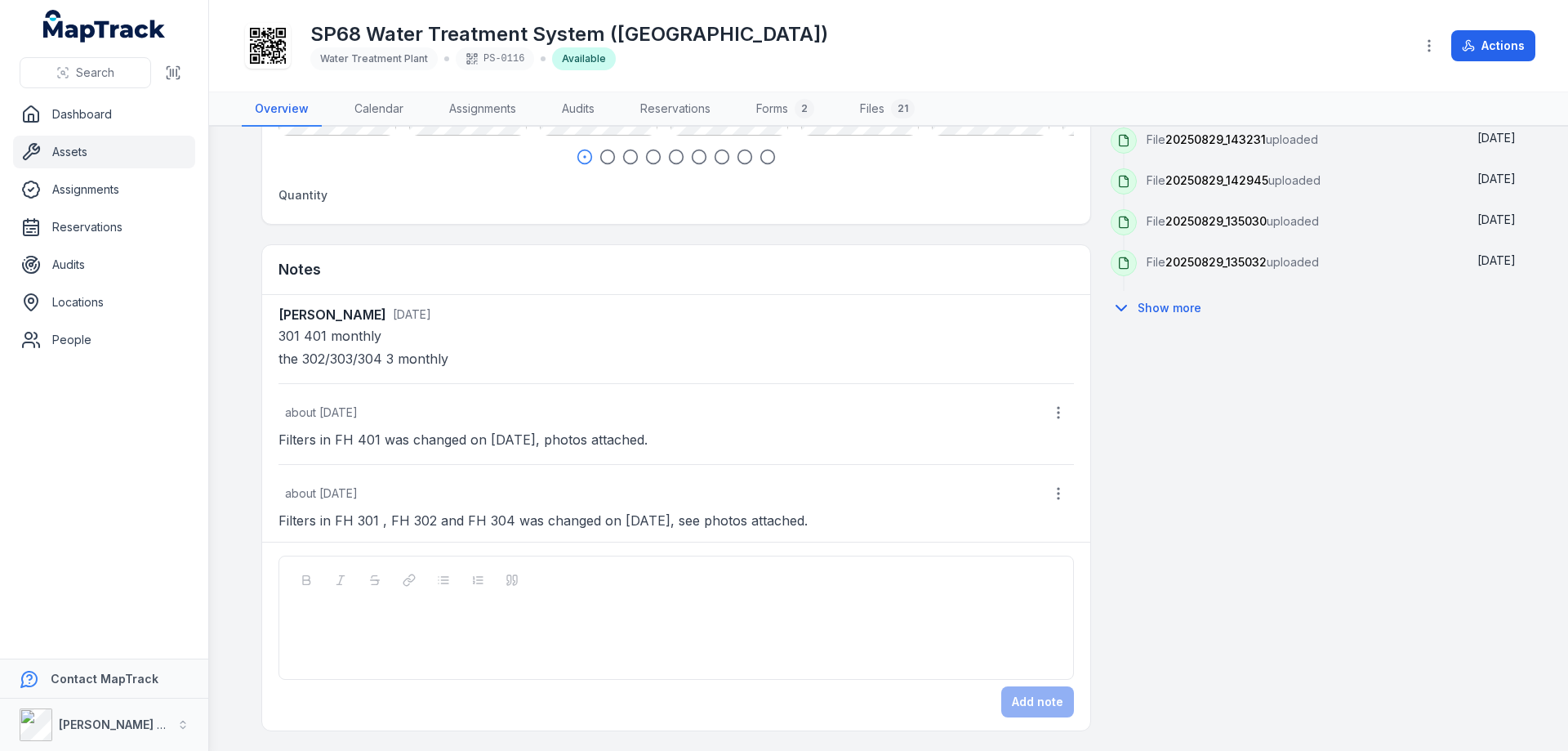
click at [305, 618] on div at bounding box center [676, 612] width 767 height 16
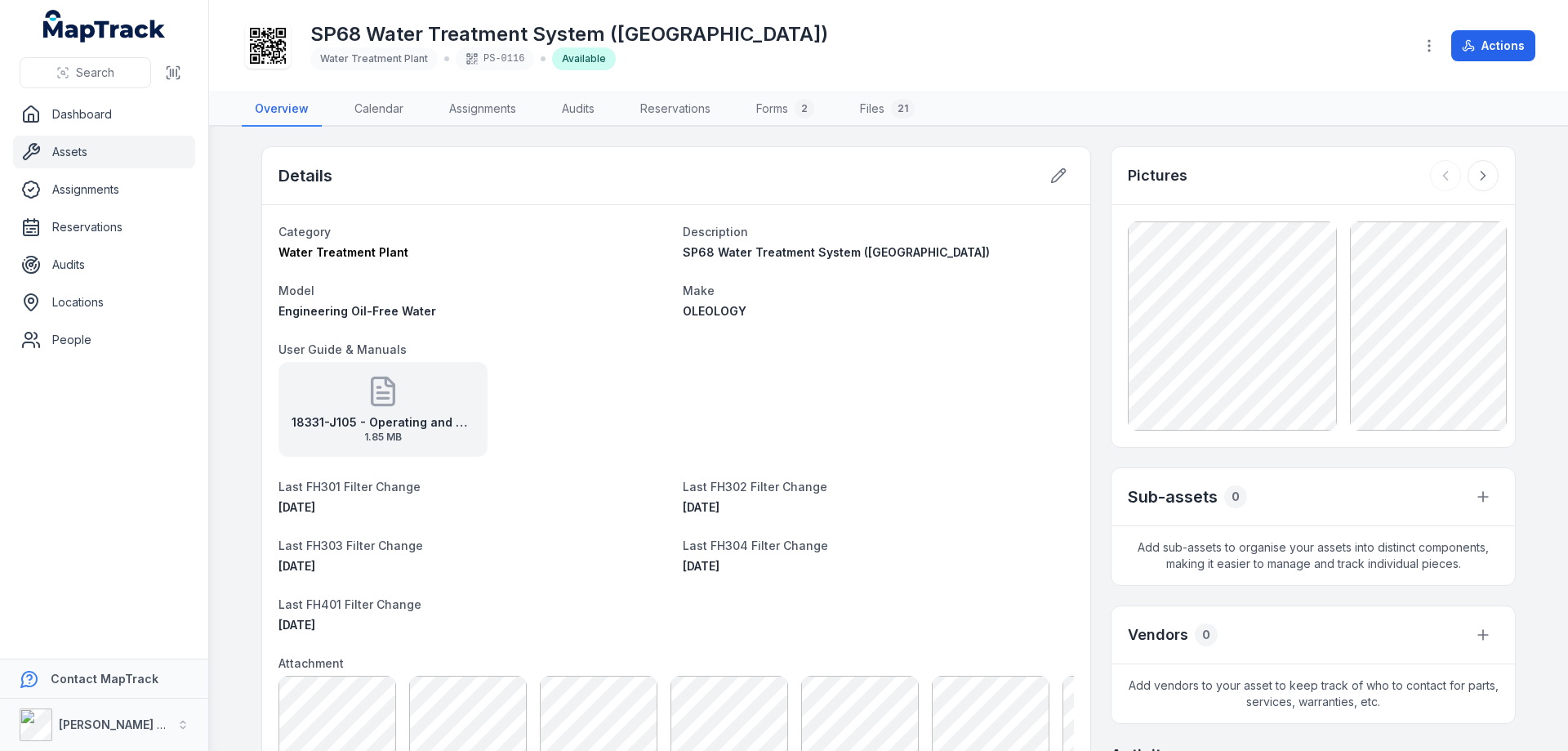
scroll to position [749, 0]
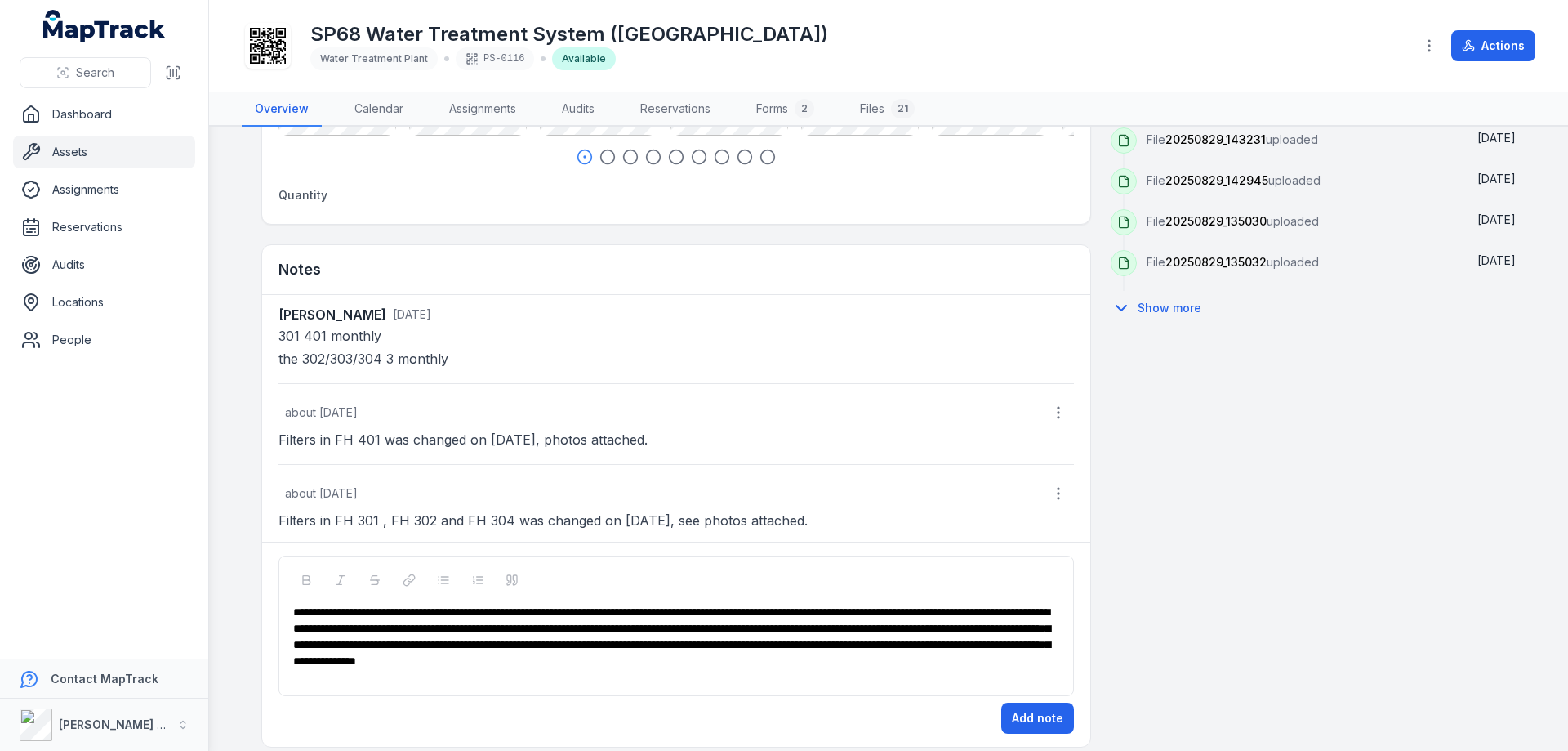
drag, startPoint x: 834, startPoint y: 643, endPoint x: 835, endPoint y: 662, distance: 19.0
click at [834, 643] on span "**********" at bounding box center [671, 637] width 757 height 61
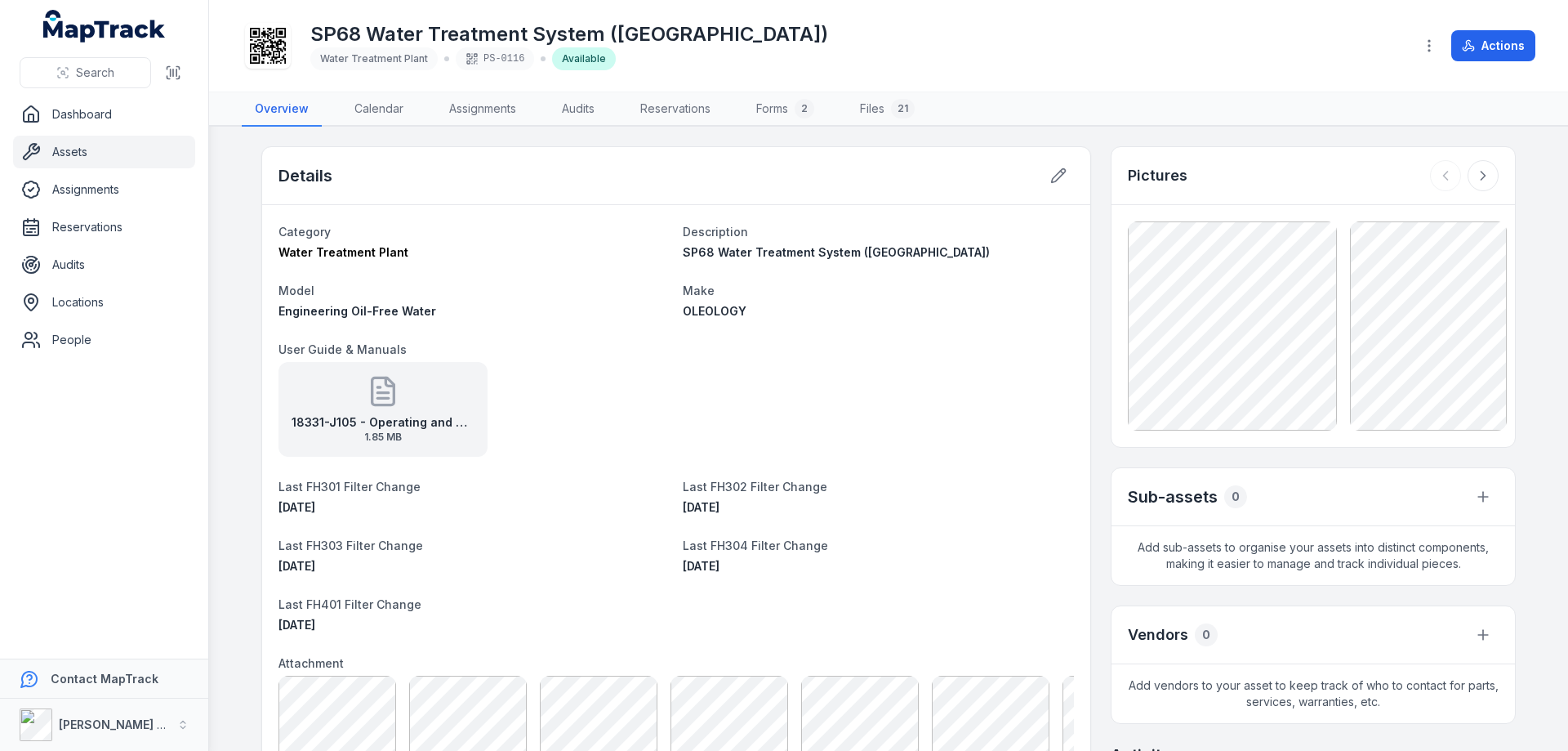
scroll to position [749, 0]
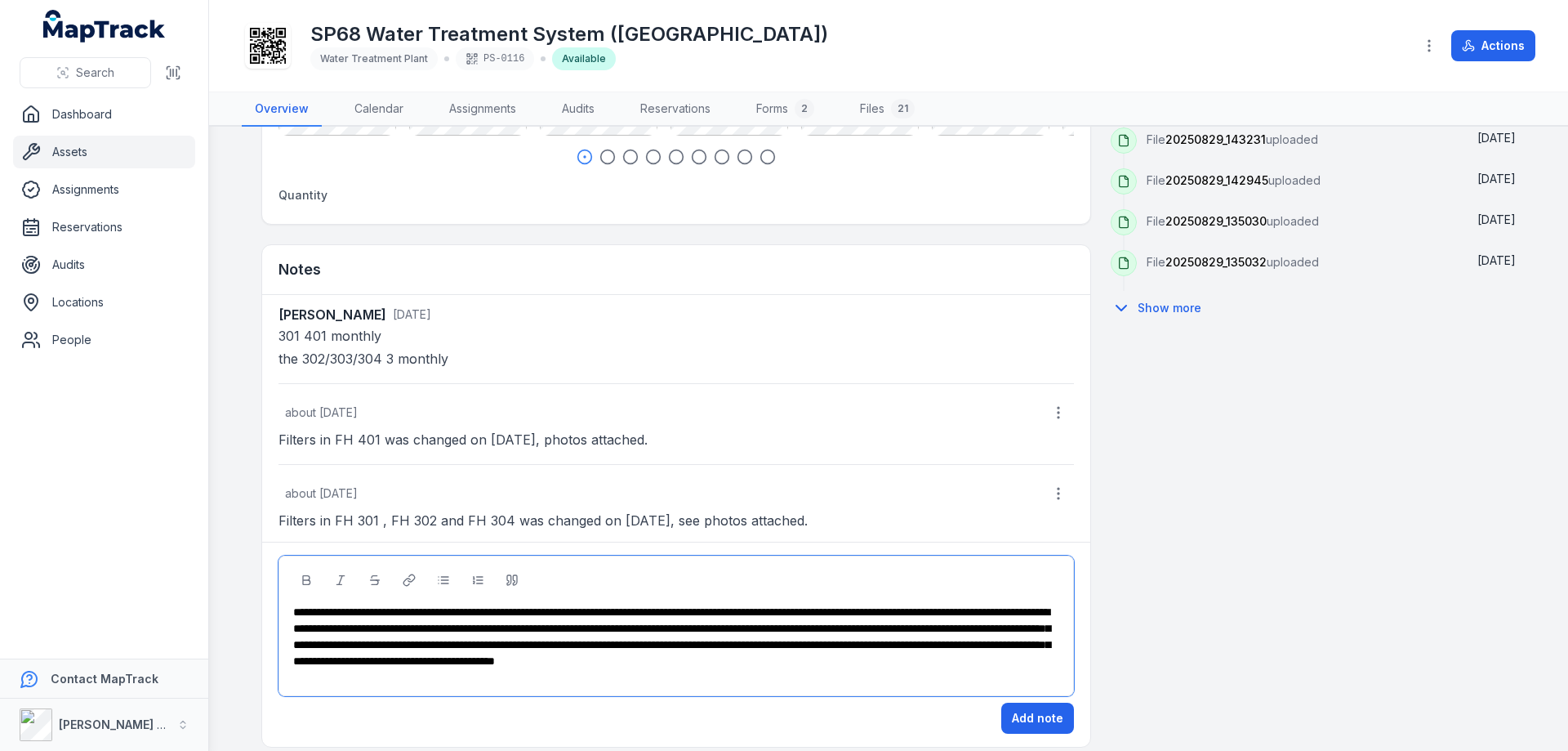
drag, startPoint x: 903, startPoint y: 658, endPoint x: 901, endPoint y: 667, distance: 9.2
click at [903, 658] on span "**********" at bounding box center [671, 637] width 757 height 61
drag, startPoint x: 601, startPoint y: 684, endPoint x: 604, endPoint y: 695, distance: 11.4
click at [602, 669] on div "**********" at bounding box center [676, 637] width 767 height 66
click at [1032, 734] on button "Add note" at bounding box center [1037, 718] width 73 height 31
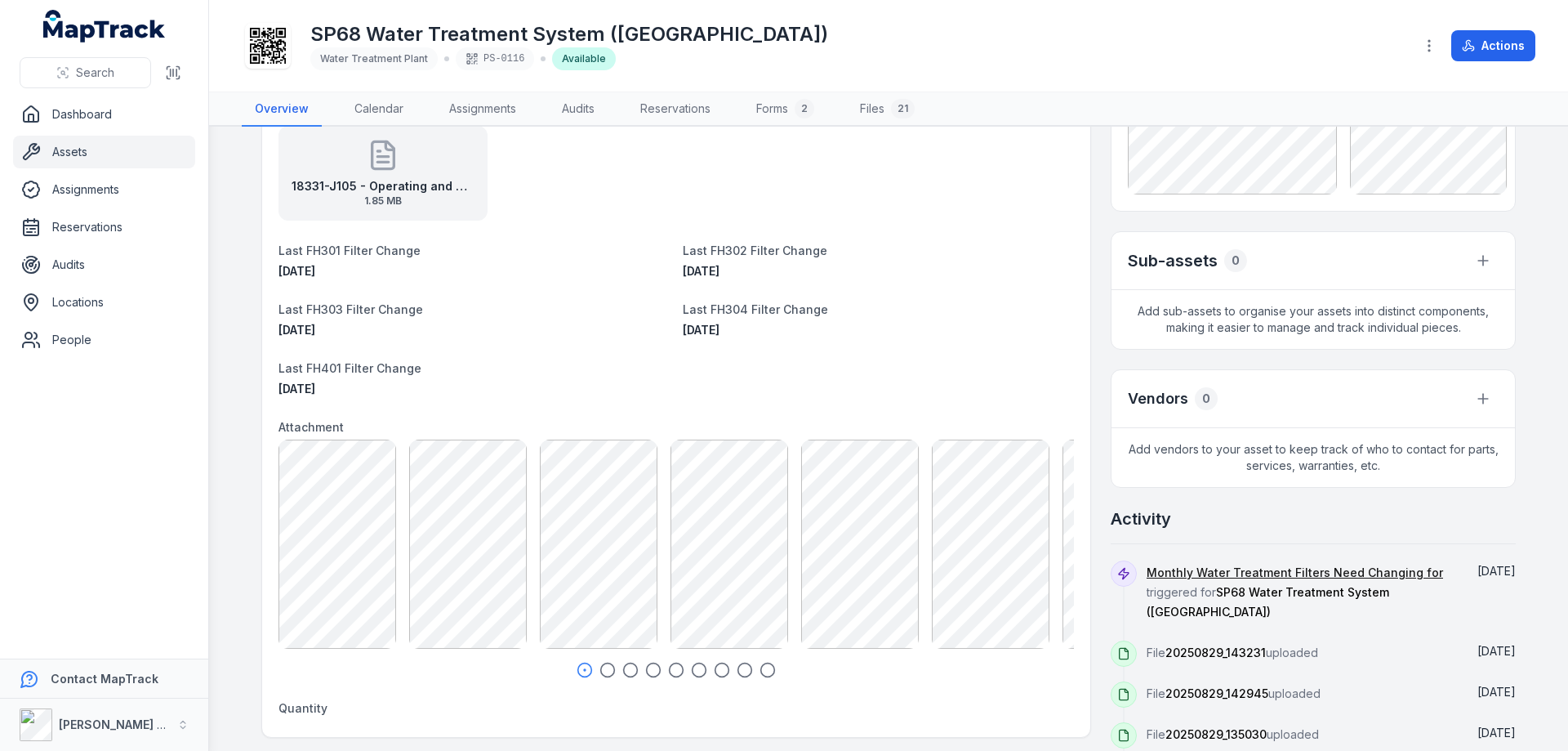
scroll to position [0, 0]
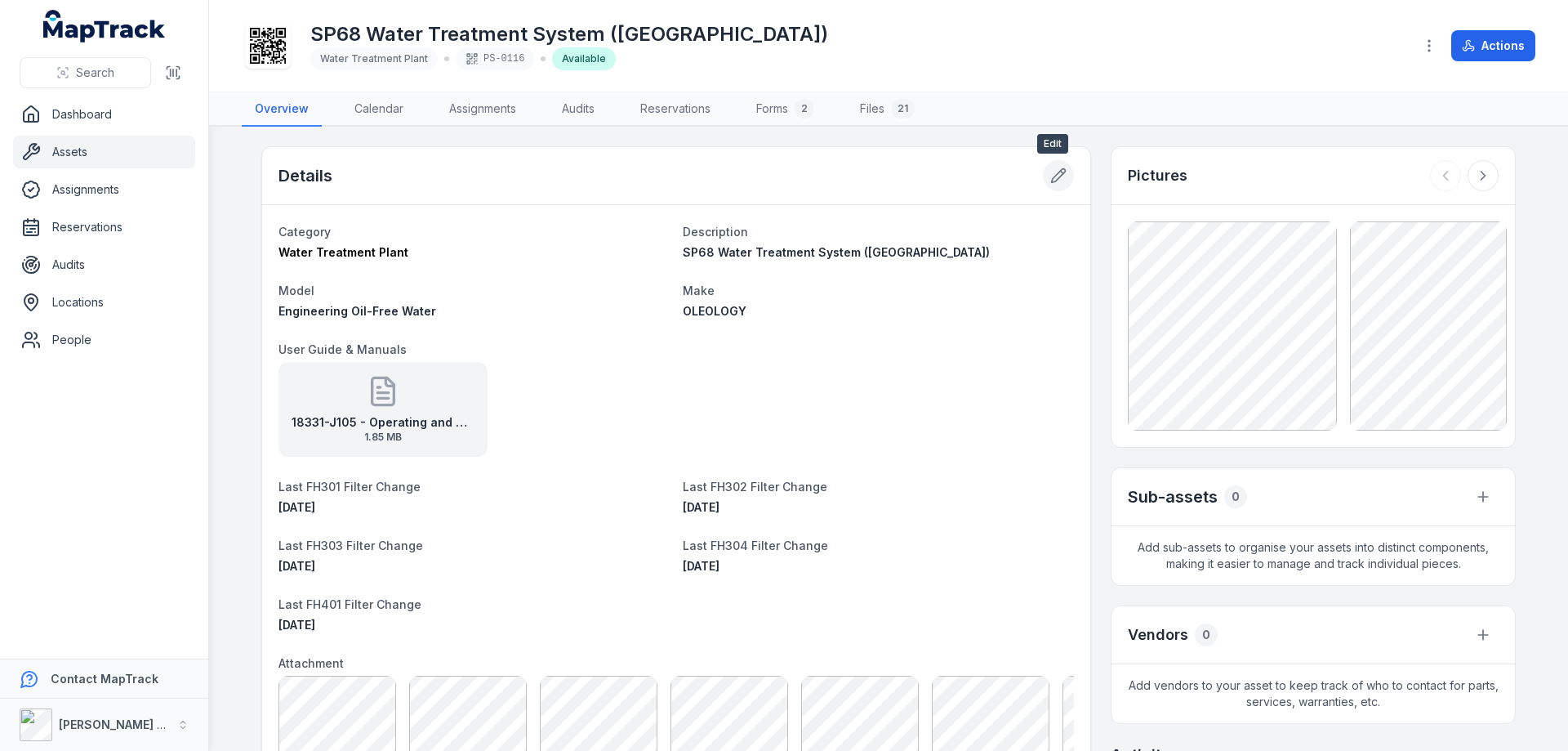
click at [1061, 172] on icon at bounding box center [1062, 172] width 2 height 2
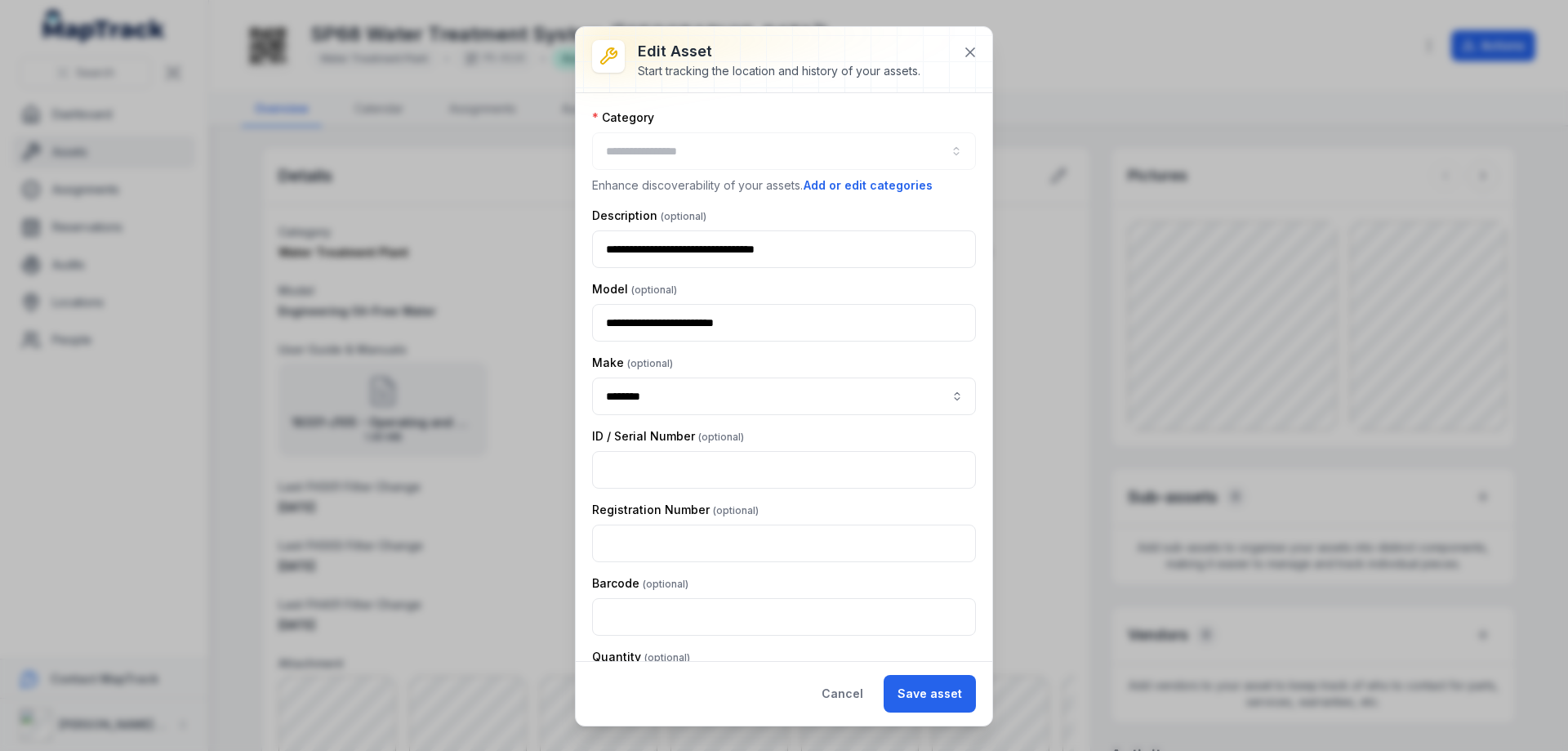
type input "**********"
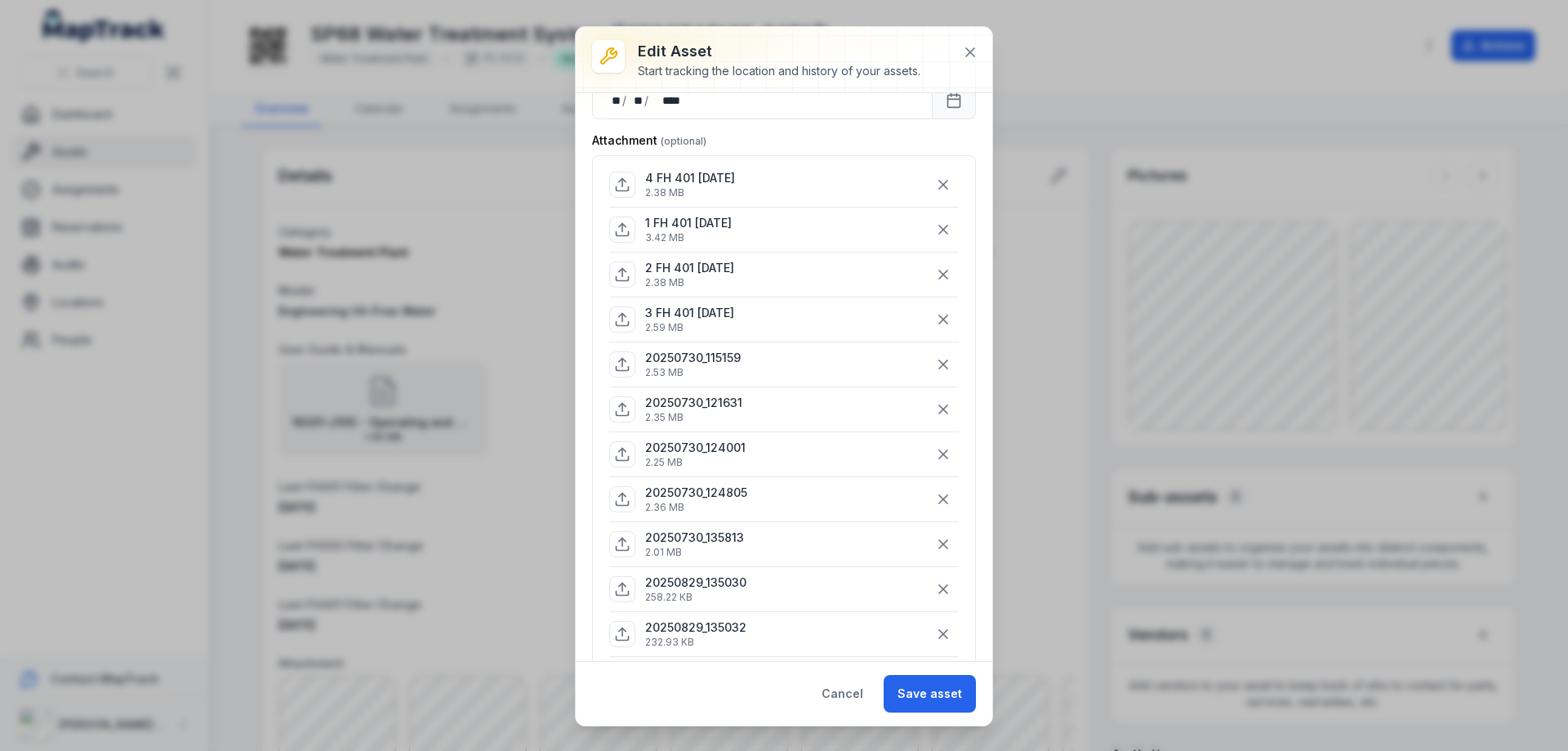
scroll to position [1004, 0]
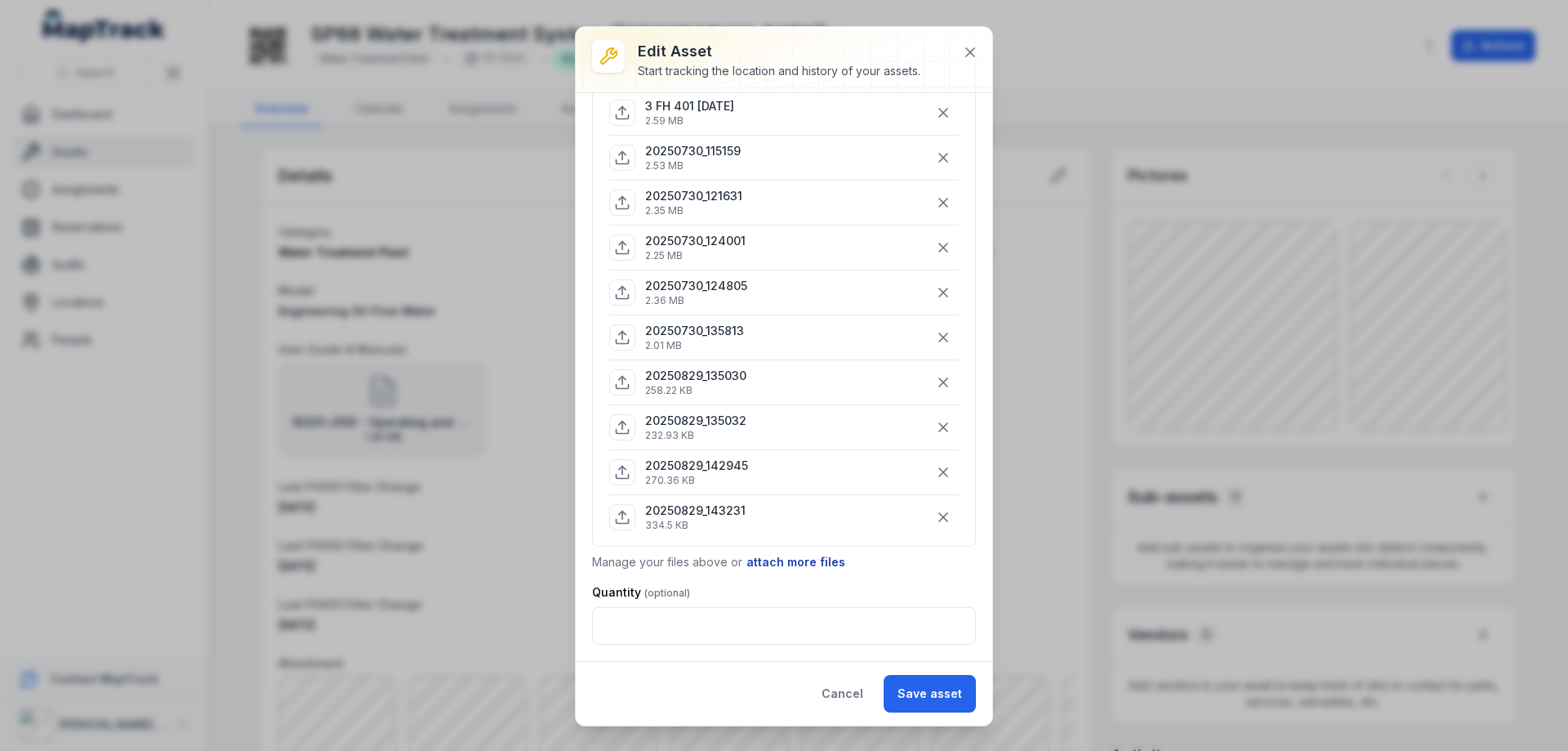
click at [785, 566] on button "attach more files" at bounding box center [796, 562] width 100 height 18
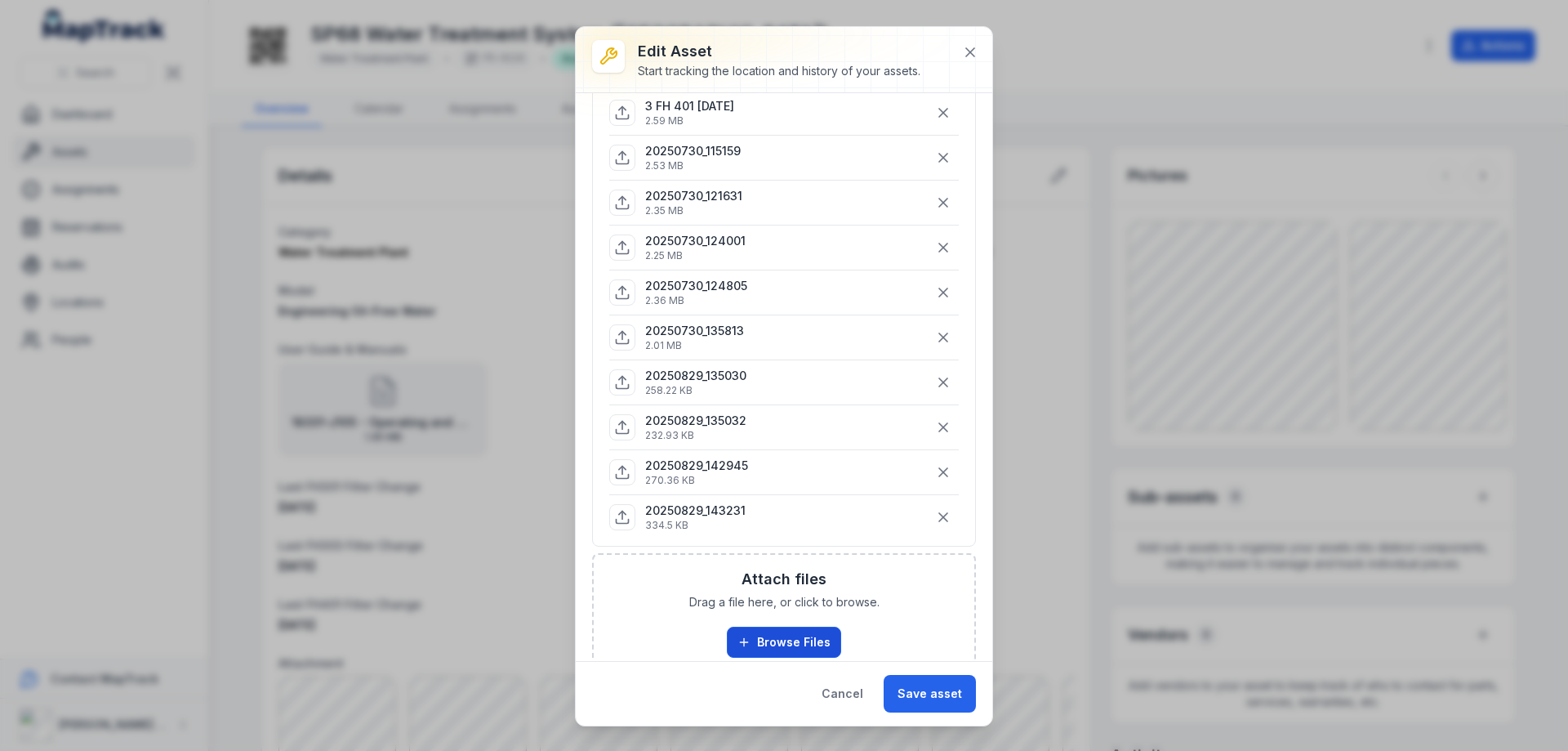
click at [790, 636] on button "Browse Files" at bounding box center [784, 642] width 114 height 31
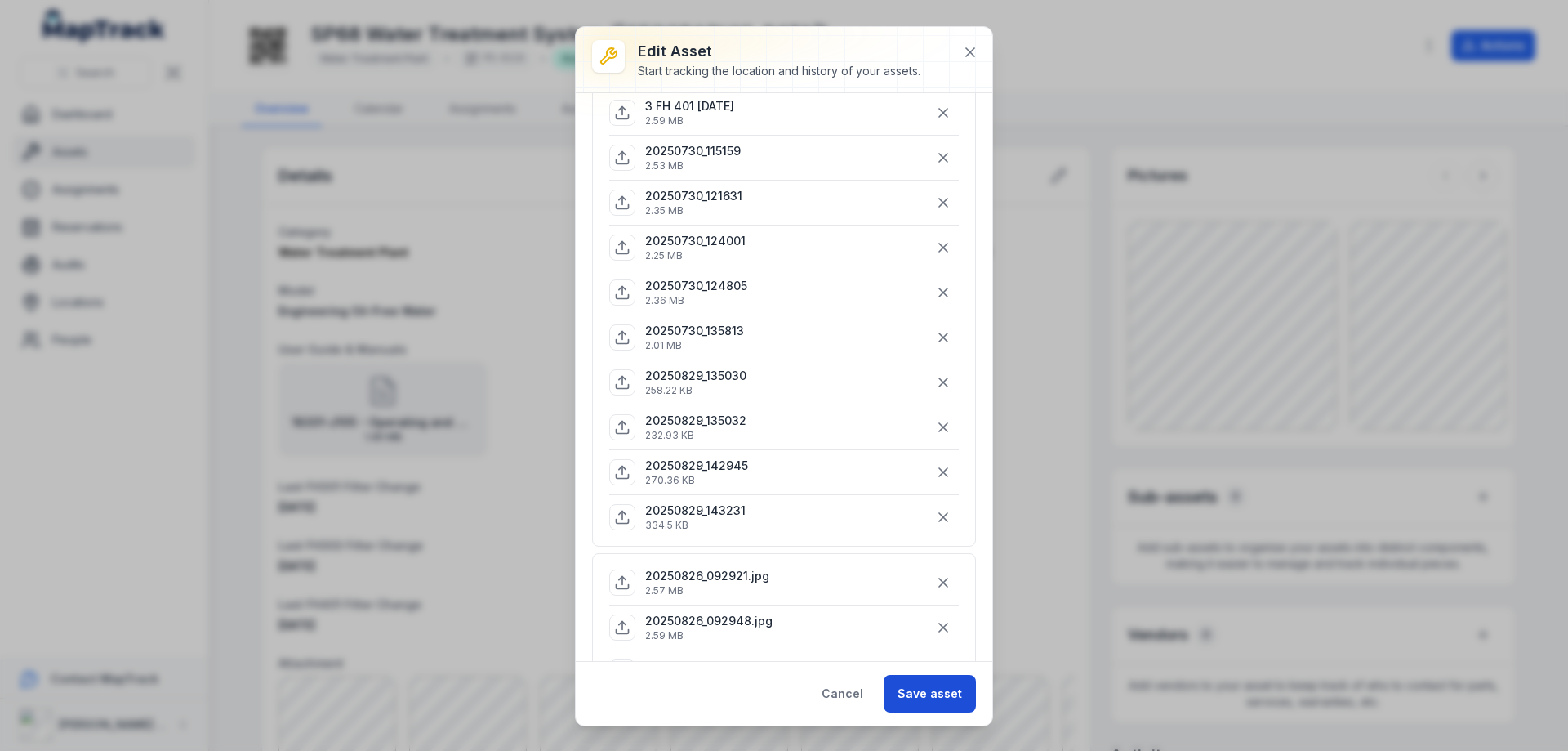
click at [926, 690] on button "Save asset" at bounding box center [930, 694] width 92 height 38
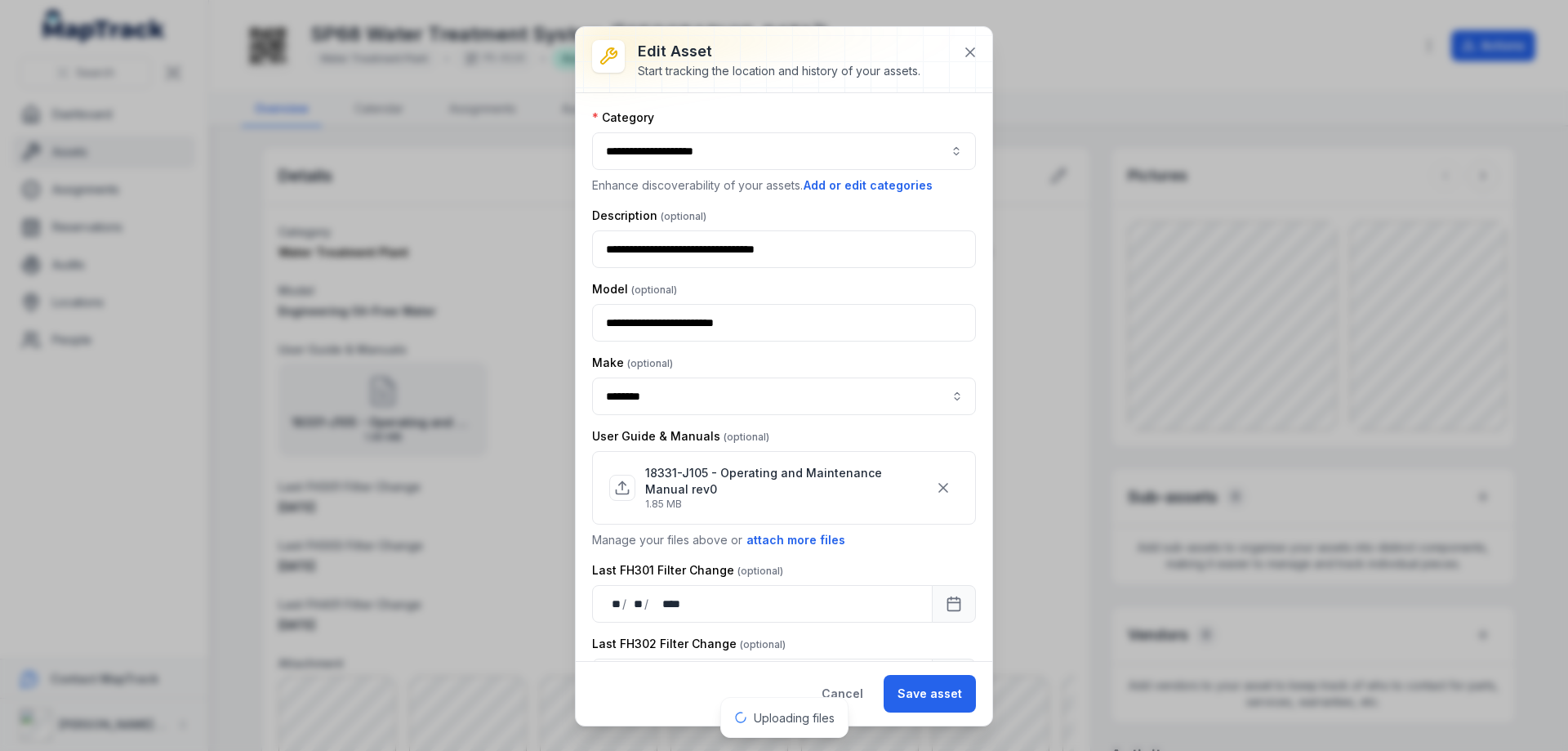
scroll to position [1004, 0]
